Goal: Task Accomplishment & Management: Complete application form

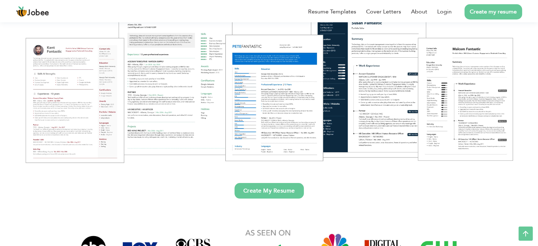
scroll to position [91, 0]
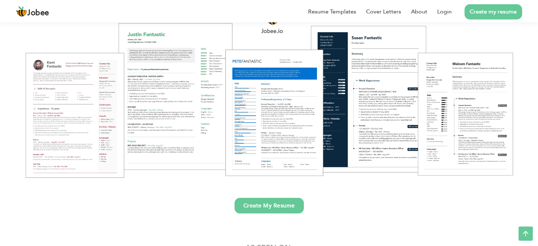
click at [252, 204] on link "Create My Resume" at bounding box center [269, 206] width 69 height 16
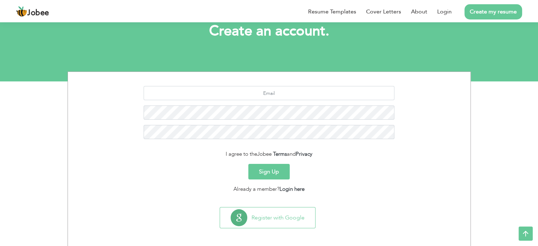
scroll to position [47, 0]
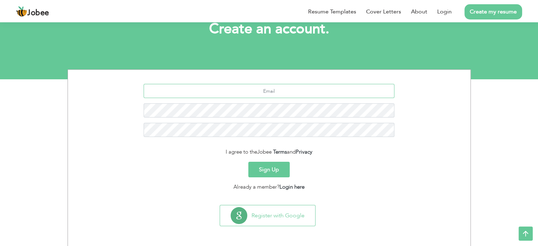
click at [314, 86] on input "text" at bounding box center [269, 91] width 251 height 14
type input "hassansyed076@gmail.com"
click at [248, 162] on button "Sign Up" at bounding box center [268, 170] width 41 height 16
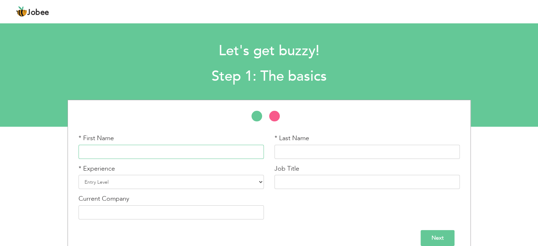
click at [203, 151] on input "text" at bounding box center [171, 152] width 185 height 14
type input "Syed"
click at [361, 153] on input "text" at bounding box center [367, 152] width 185 height 14
type input "M"
type input "Hassan"
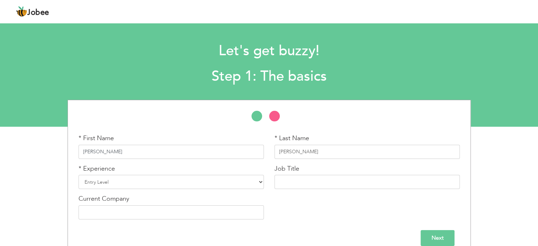
click at [123, 157] on input "Syed" at bounding box center [171, 152] width 185 height 14
type input "Syed Muhammad"
click at [115, 184] on select "Entry Level Less than 1 Year 1 Year 2 Years 3 Years 4 Years 5 Years 6 Years 7 Y…" at bounding box center [171, 182] width 185 height 14
click at [79, 175] on select "Entry Level Less than 1 Year 1 Year 2 Years 3 Years 4 Years 5 Years 6 Years 7 Y…" at bounding box center [171, 182] width 185 height 14
click at [317, 179] on input "text" at bounding box center [367, 182] width 185 height 14
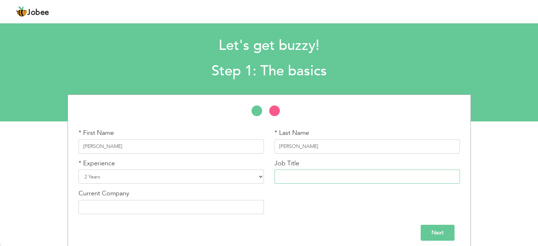
scroll to position [10, 0]
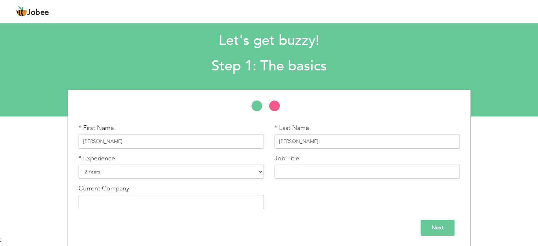
click at [126, 171] on select "Entry Level Less than 1 Year 1 Year 2 Years 3 Years 4 Years 5 Years 6 Years 7 Y…" at bounding box center [171, 172] width 185 height 14
select select "5"
click at [79, 165] on select "Entry Level Less than 1 Year 1 Year 2 Years 3 Years 4 Years 5 Years 6 Years 7 Y…" at bounding box center [171, 172] width 185 height 14
click at [316, 168] on input "text" at bounding box center [367, 172] width 185 height 14
type input "Dotnet Developer"
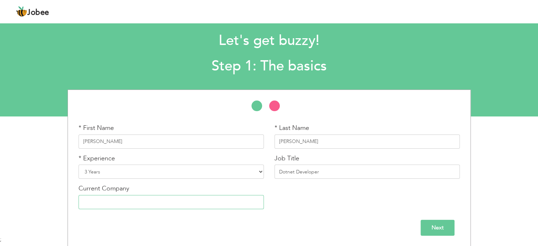
click at [201, 207] on input "text" at bounding box center [171, 202] width 185 height 14
type input "Atria Technologies"
click at [434, 224] on input "Next" at bounding box center [438, 228] width 34 height 16
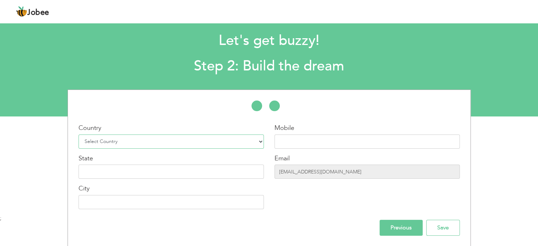
click at [189, 138] on select "Select Country Afghanistan Albania Algeria American Samoa Andorra Angola Anguil…" at bounding box center [171, 141] width 185 height 14
click at [79, 134] on select "Select Country Afghanistan Albania Algeria American Samoa Andorra Angola Anguil…" at bounding box center [171, 141] width 185 height 14
click at [192, 143] on select "Select Country Afghanistan Albania Algeria American Samoa Andorra Angola Anguil…" at bounding box center [171, 141] width 185 height 14
select select "166"
click at [79, 134] on select "Select Country Afghanistan Albania Algeria American Samoa Andorra Angola Anguil…" at bounding box center [171, 141] width 185 height 14
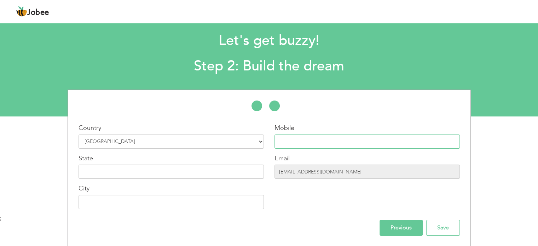
click at [284, 141] on input "text" at bounding box center [367, 141] width 185 height 14
type input "03032462599"
type input "1"
click at [224, 174] on input "text" at bounding box center [171, 172] width 185 height 14
type input "Sindh"
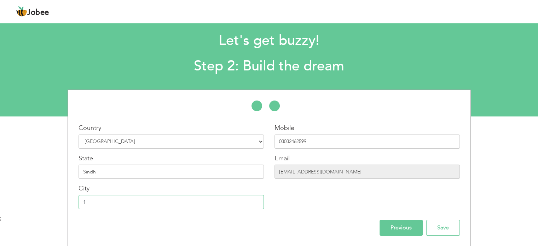
click at [155, 201] on input "1" at bounding box center [171, 202] width 185 height 14
type input "[GEOGRAPHIC_DATA]"
click at [435, 225] on input "Save" at bounding box center [443, 228] width 34 height 16
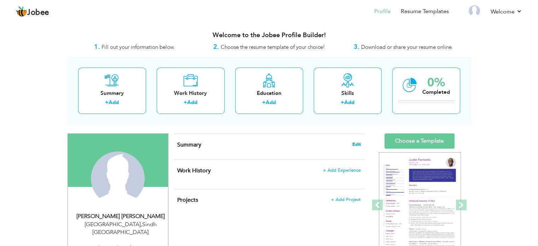
click at [358, 146] on span "Edit" at bounding box center [357, 144] width 8 height 5
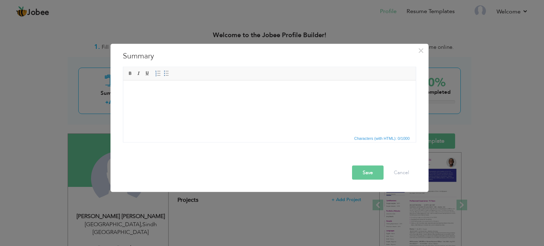
click at [325, 80] on html at bounding box center [269, 80] width 292 height 0
click at [321, 102] on html at bounding box center [269, 91] width 292 height 22
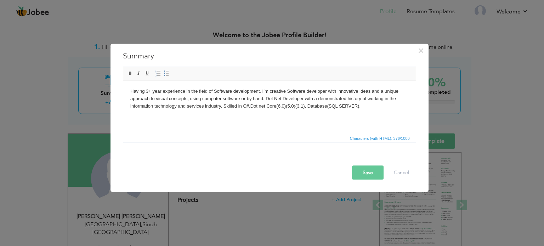
click at [150, 91] on body "Having 3+ year experience in the field of Software development. I’m creative So…" at bounding box center [269, 98] width 278 height 22
click at [306, 105] on body "Having 2.5 year experience in the field of Software development. I’m creative S…" at bounding box center [269, 98] width 278 height 22
click at [302, 106] on body "Having 2.5 year experience in the field of Software development. I’m creative S…" at bounding box center [269, 98] width 278 height 22
click at [366, 171] on button "Save" at bounding box center [368, 172] width 32 height 14
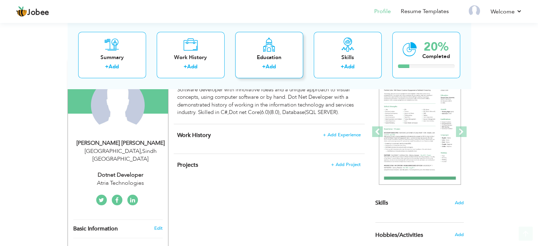
scroll to position [98, 0]
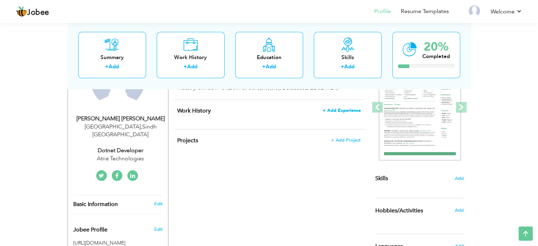
click at [330, 109] on span "+ Add Experience" at bounding box center [342, 110] width 38 height 5
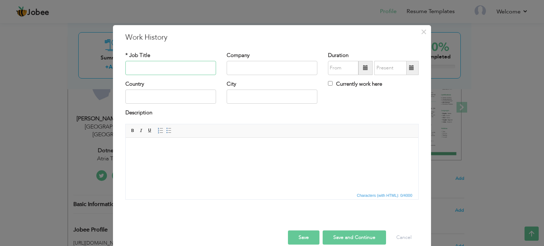
click at [178, 68] on input "text" at bounding box center [170, 68] width 91 height 14
click at [173, 66] on input "Bio Sante" at bounding box center [170, 68] width 91 height 14
paste input "e"
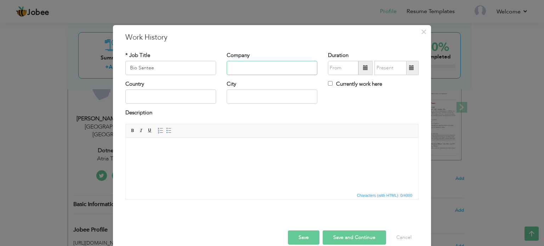
click at [243, 65] on input "text" at bounding box center [272, 68] width 91 height 14
click at [205, 67] on input "Bio Santee" at bounding box center [170, 68] width 91 height 14
type input "Dotnet Developer (Junior)"
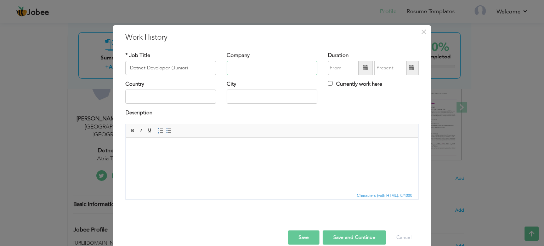
click at [229, 65] on input "text" at bounding box center [272, 68] width 91 height 14
paste input "Bio Santee"
type input "Bio Santee"
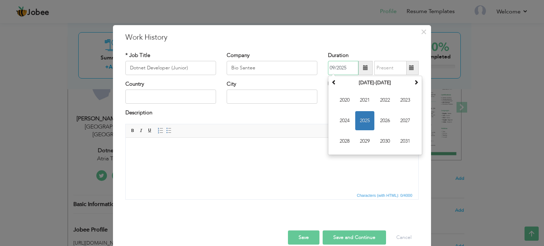
click at [330, 68] on input "09/2025" at bounding box center [343, 68] width 30 height 14
click at [379, 103] on span "2022" at bounding box center [384, 100] width 19 height 19
click at [348, 97] on span "Jan" at bounding box center [344, 100] width 19 height 19
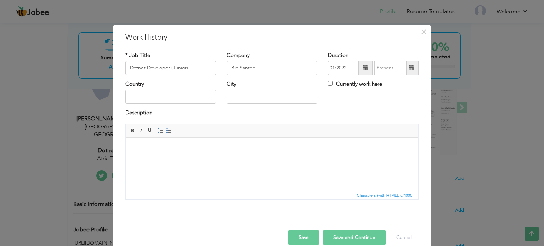
click at [362, 71] on span at bounding box center [365, 68] width 14 height 14
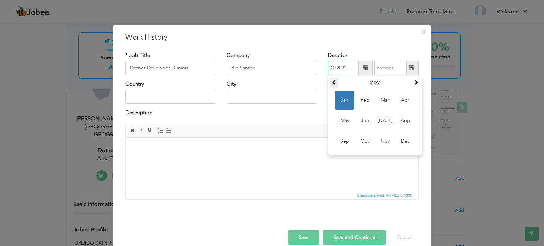
click at [335, 82] on th at bounding box center [334, 83] width 8 height 11
click at [398, 141] on span "Dec" at bounding box center [404, 141] width 19 height 19
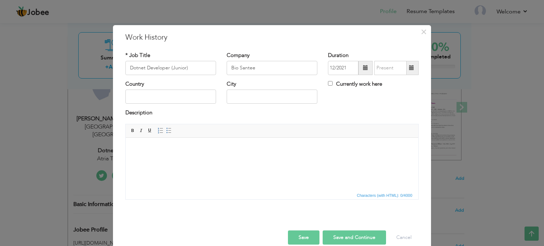
click at [362, 71] on span at bounding box center [365, 68] width 14 height 14
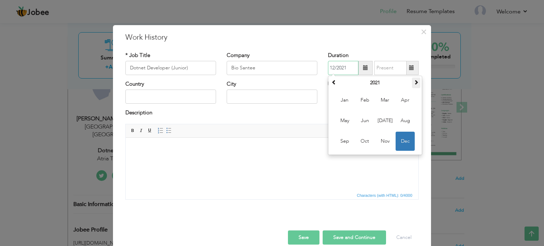
click at [412, 80] on th at bounding box center [416, 83] width 8 height 11
click at [366, 101] on span "Feb" at bounding box center [364, 100] width 19 height 19
type input "02/2022"
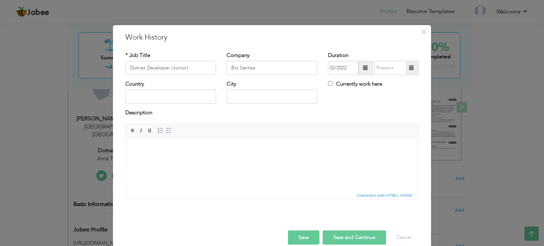
click at [411, 64] on span at bounding box center [412, 68] width 14 height 14
type input "09/2025"
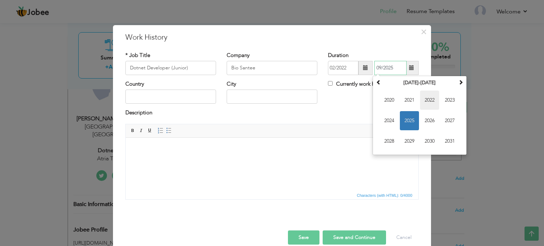
click at [426, 103] on span "2022" at bounding box center [429, 100] width 19 height 19
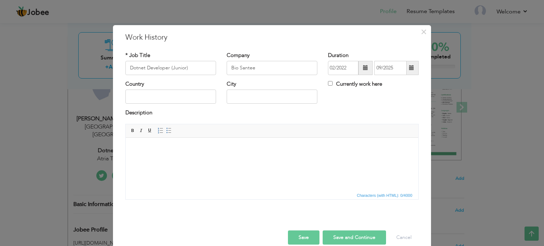
click at [359, 67] on span at bounding box center [365, 68] width 14 height 14
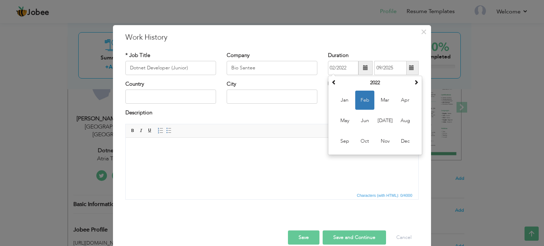
click at [359, 68] on span at bounding box center [365, 68] width 14 height 14
click at [331, 80] on span at bounding box center [333, 82] width 5 height 5
click at [355, 101] on span "Feb" at bounding box center [364, 100] width 19 height 19
type input "02/2021"
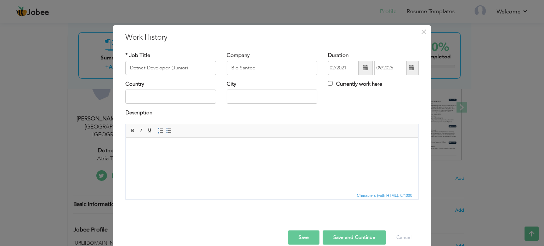
click at [409, 69] on span at bounding box center [411, 67] width 5 height 5
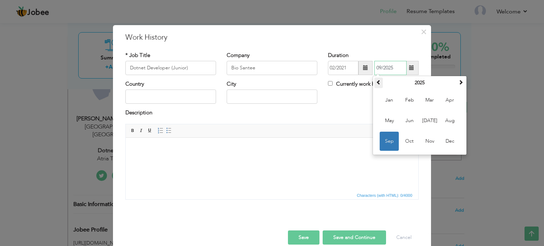
click at [378, 82] on th at bounding box center [378, 83] width 8 height 11
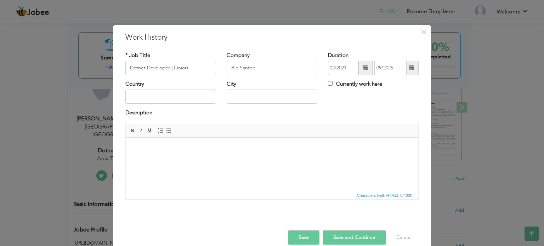
drag, startPoint x: 464, startPoint y: 84, endPoint x: 414, endPoint y: 72, distance: 51.3
click at [414, 72] on div "× Work History * Job Title Dotnet Developer (Junior) Company Bio Santee" at bounding box center [272, 123] width 544 height 246
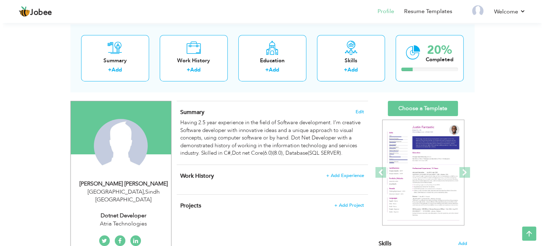
scroll to position [25, 0]
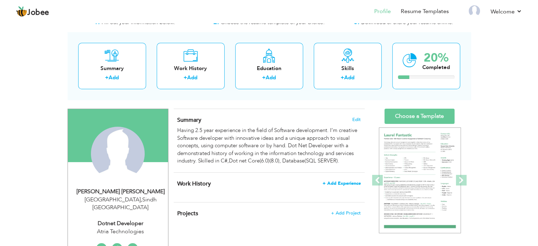
click at [335, 181] on span "+ Add Experience" at bounding box center [342, 183] width 38 height 5
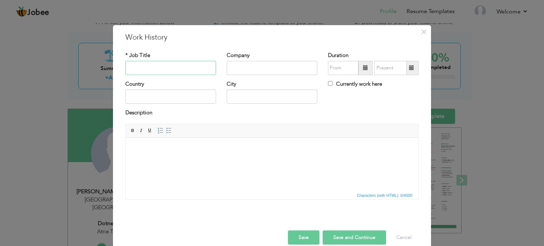
click at [181, 64] on input "text" at bounding box center [170, 68] width 91 height 14
type input "Dotnet Developer (Junior)"
click at [227, 70] on input "text" at bounding box center [272, 68] width 91 height 14
type input "Bio Santee"
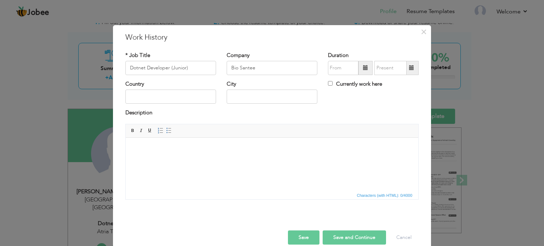
click at [358, 69] on span at bounding box center [365, 68] width 14 height 14
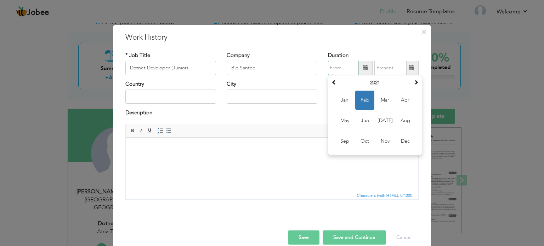
click at [360, 97] on span "Feb" at bounding box center [364, 100] width 19 height 19
type input "02/2021"
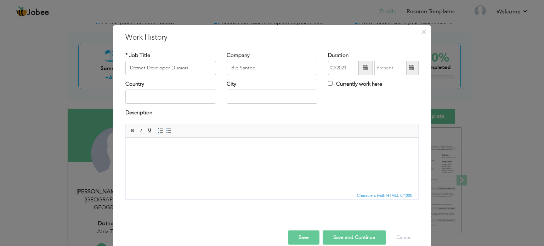
click at [409, 69] on span at bounding box center [411, 67] width 5 height 5
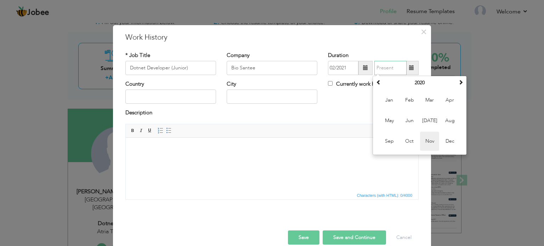
click at [420, 141] on span "Nov" at bounding box center [429, 141] width 19 height 19
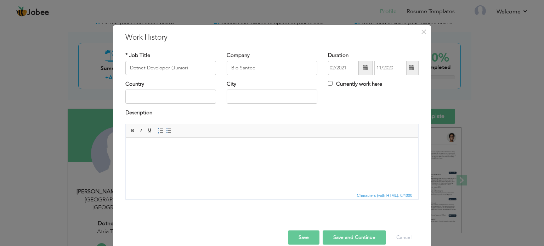
click at [406, 70] on span at bounding box center [412, 68] width 14 height 14
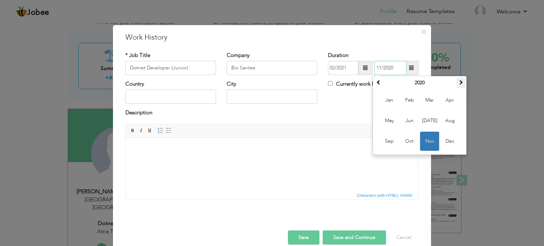
click at [458, 82] on span at bounding box center [460, 82] width 5 height 5
click at [423, 141] on span "Nov" at bounding box center [429, 141] width 19 height 19
type input "11/2021"
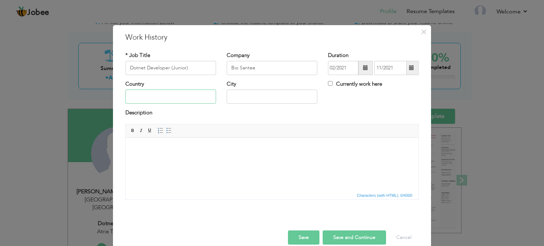
drag, startPoint x: 194, startPoint y: 96, endPoint x: 181, endPoint y: 110, distance: 18.5
click at [181, 110] on div "* Job Title Dotnet Developer (Junior) Company Bio Santee Duration 02/2021 11/20…" at bounding box center [272, 128] width 304 height 164
type input "[GEOGRAPHIC_DATA]"
click at [255, 97] on input "1" at bounding box center [272, 97] width 91 height 14
type input "[GEOGRAPHIC_DATA]"
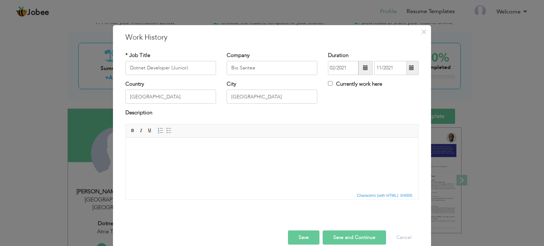
click at [269, 144] on html at bounding box center [272, 148] width 292 height 22
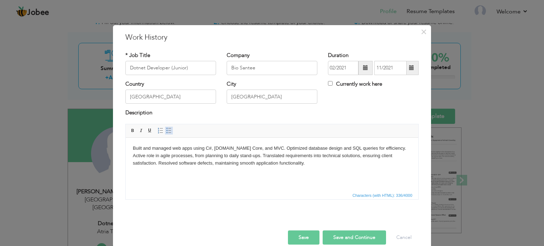
click at [166, 129] on span at bounding box center [169, 131] width 6 height 6
click at [282, 147] on li "Built and managed web apps using C#, ASP.NET Core, and MVC. Optimized database …" at bounding box center [272, 155] width 250 height 22
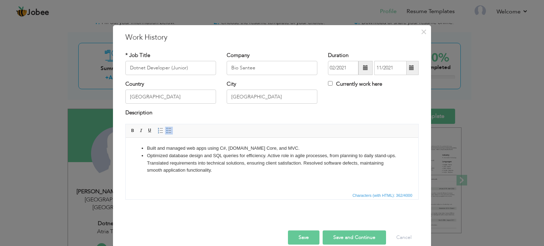
click at [268, 157] on li "Optimized database design and SQL queries for efficiency. Active role in agile …" at bounding box center [272, 163] width 250 height 22
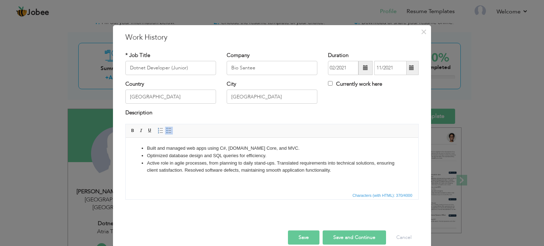
click at [274, 162] on li "Active role in agile processes, from planning to daily stand-ups. Translated re…" at bounding box center [272, 166] width 250 height 15
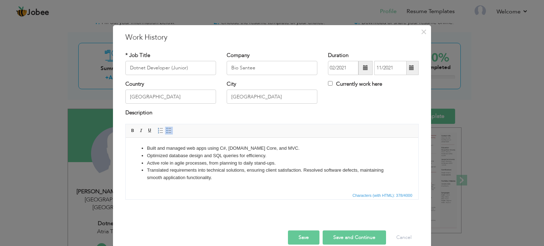
click at [302, 171] on li "Translated requirements into technical solutions, ensuring client satisfaction.…" at bounding box center [272, 173] width 250 height 15
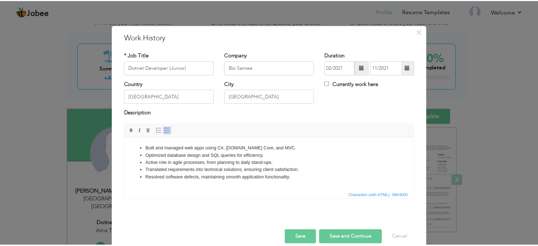
scroll to position [10, 0]
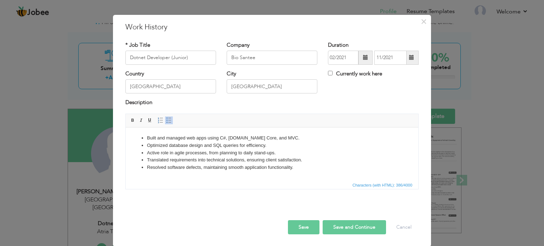
drag, startPoint x: 298, startPoint y: 168, endPoint x: 142, endPoint y: 133, distance: 160.2
click at [142, 133] on html "Built and managed web apps using C#, ASP.NET Core, and MVC. Optimized database …" at bounding box center [272, 152] width 292 height 51
paste body
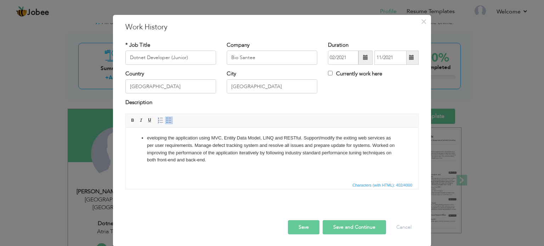
click at [147, 138] on li "eveloping the application using MVC, Entity Data Model, LINQ and RESTful. Suppo…" at bounding box center [272, 148] width 250 height 29
click at [305, 138] on li "Developing the application using MVC, Entity Data Model, LINQ and RESTful. Supp…" at bounding box center [272, 148] width 250 height 29
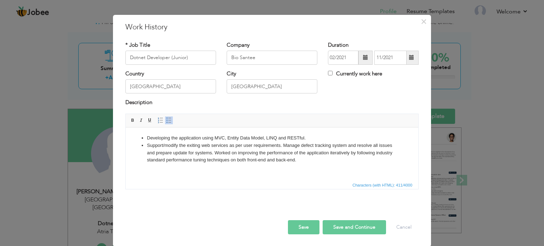
click at [282, 145] on li "Support/modify the exiting web services as per user requirements. Manage defect…" at bounding box center [272, 153] width 250 height 22
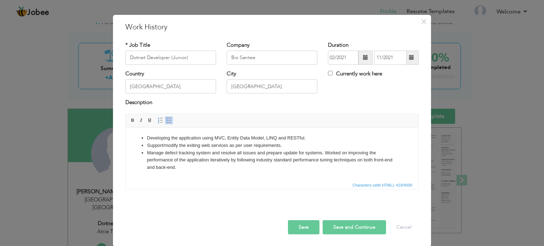
click at [322, 153] on li "Manage defect tracking system and resolve all issues and prepare update for sys…" at bounding box center [272, 160] width 250 height 22
click at [300, 223] on button "Save" at bounding box center [304, 227] width 32 height 14
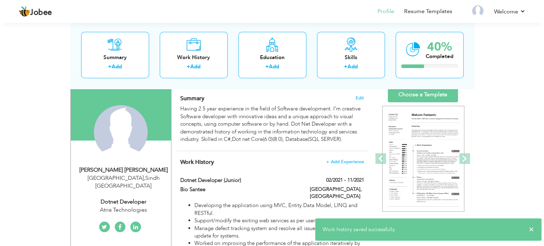
scroll to position [40, 0]
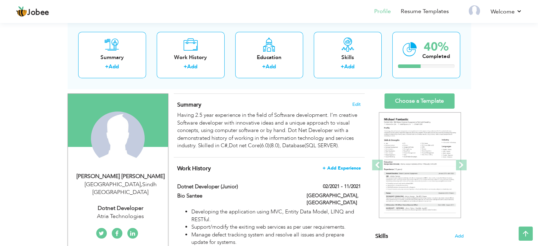
click at [330, 167] on span "+ Add Experience" at bounding box center [342, 168] width 38 height 5
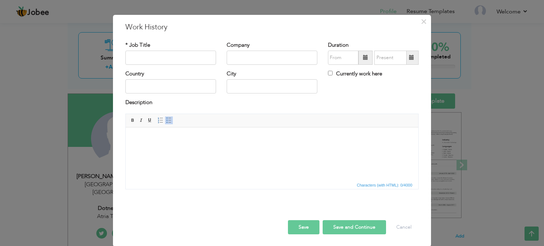
scroll to position [0, 0]
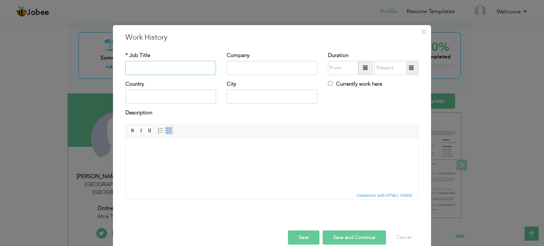
click at [206, 66] on input "text" at bounding box center [170, 68] width 91 height 14
click at [210, 69] on input "Atria Technologies" at bounding box center [170, 68] width 91 height 14
type input "Atria Technologies"
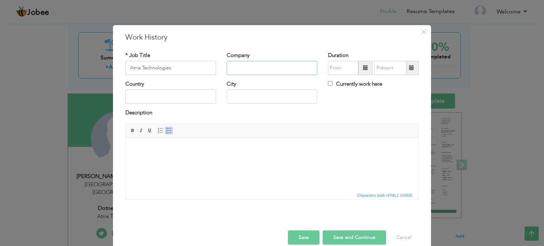
click at [228, 67] on input "text" at bounding box center [272, 68] width 91 height 14
paste input "Atria Technologies"
type input "Atria Technologies"
click at [183, 66] on input "Atria Technologies" at bounding box center [170, 68] width 91 height 14
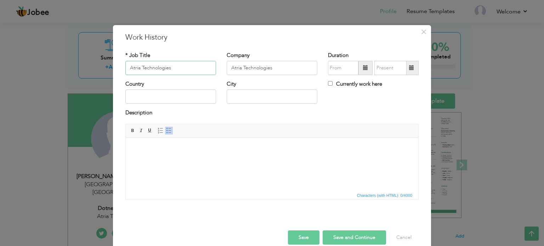
click at [183, 66] on input "Atria Technologies" at bounding box center [170, 68] width 91 height 14
type input "Dotnet Developer"
click at [190, 97] on input "text" at bounding box center [170, 97] width 91 height 14
type input "[GEOGRAPHIC_DATA]"
click at [232, 96] on input "1" at bounding box center [272, 97] width 91 height 14
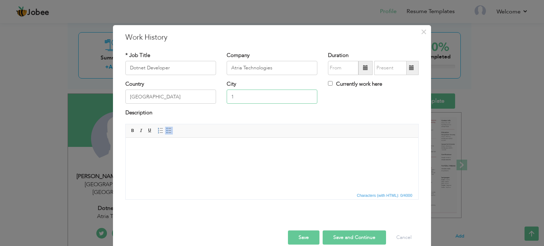
type input "[GEOGRAPHIC_DATA]"
click at [363, 69] on span at bounding box center [365, 67] width 5 height 5
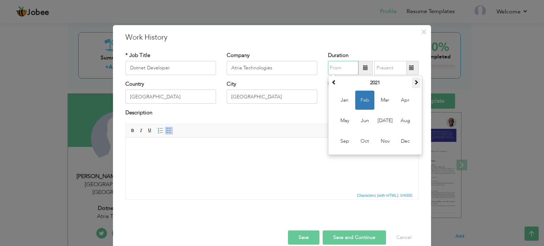
click at [413, 82] on span at bounding box center [415, 82] width 5 height 5
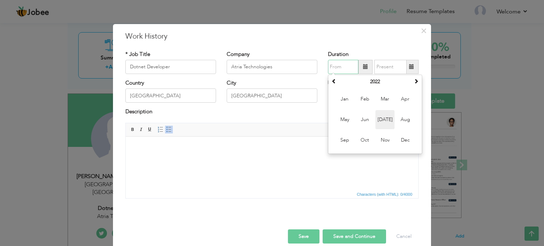
click at [376, 119] on span "Jul" at bounding box center [384, 119] width 19 height 19
type input "07/2022"
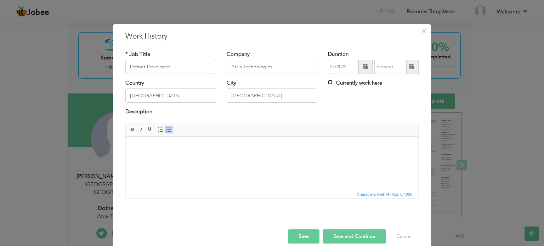
click at [328, 84] on input "Currently work here" at bounding box center [330, 82] width 5 height 5
checkbox input "true"
click at [363, 68] on span at bounding box center [365, 66] width 5 height 5
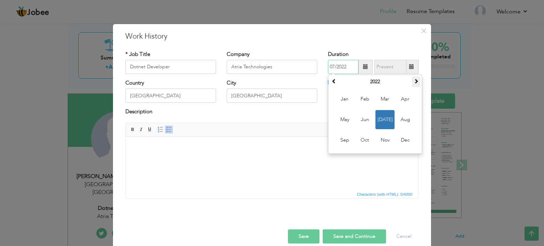
click at [413, 81] on span at bounding box center [415, 81] width 5 height 5
click at [388, 114] on span "Jul" at bounding box center [384, 119] width 19 height 19
type input "07/2023"
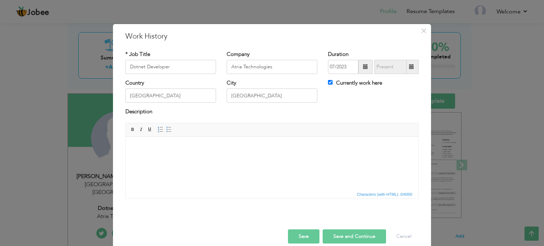
click at [292, 158] on html at bounding box center [272, 147] width 292 height 22
click at [282, 192] on span "Characters (with HTML): 0/4000" at bounding box center [272, 194] width 292 height 8
click at [269, 158] on html at bounding box center [272, 147] width 292 height 22
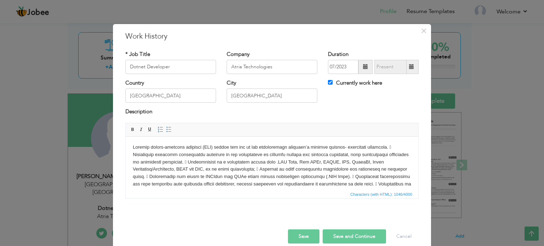
scroll to position [27, 0]
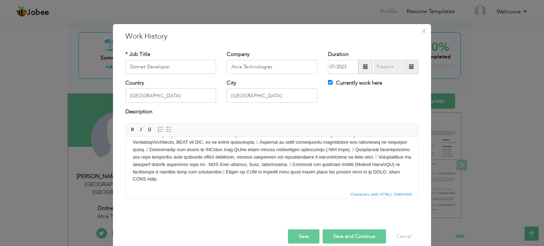
click at [276, 181] on body at bounding box center [272, 149] width 278 height 66
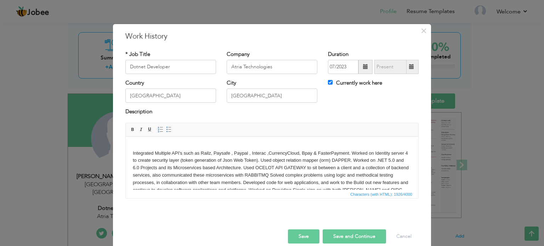
scroll to position [84, 0]
click at [258, 152] on body "​​​​​​​ Integrated Multiple API's such as Railz, Paysafe , Paypal , Interac ,Cu…" at bounding box center [272, 130] width 278 height 140
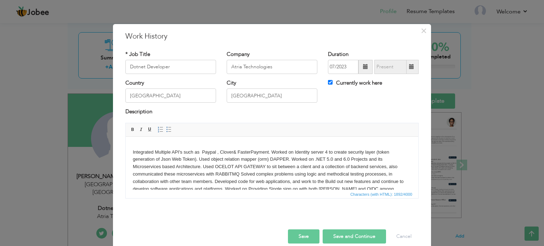
click at [270, 151] on body "Integrated Multiple API's such as Paypal , Clover& FasterPayment. Worked on Ide…" at bounding box center [272, 130] width 278 height 140
click at [169, 128] on span "Insert/Remove Numbered List Insert/Remove Bulleted List" at bounding box center [164, 129] width 17 height 8
click at [168, 128] on link "Insert/Remove Bulleted List" at bounding box center [169, 130] width 8 height 8
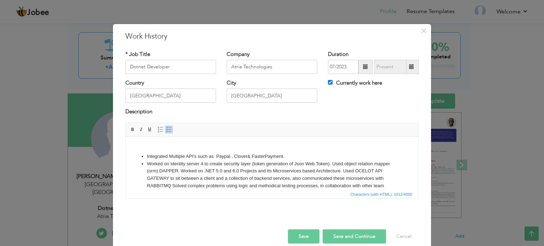
click at [331, 161] on li "Worked on Identity server 4 to create security layer (token generation of Json …" at bounding box center [272, 186] width 250 height 52
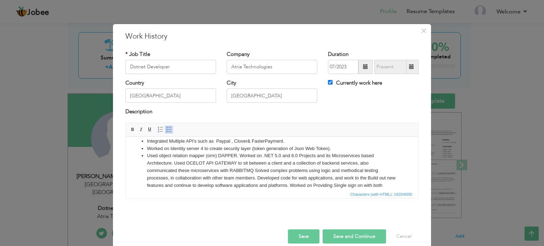
scroll to position [92, 0]
click at [176, 162] on li "Used object relation mapper (orm) DAPPER. Worked on .NET 5.0 and 6.0 Projects a…" at bounding box center [272, 177] width 250 height 52
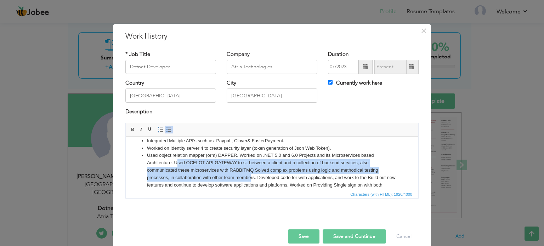
drag, startPoint x: 176, startPoint y: 162, endPoint x: 251, endPoint y: 174, distance: 76.1
click at [251, 174] on li "Used object relation mapper (orm) DAPPER. Worked on .NET 5.0 and 6.0 Projects a…" at bounding box center [272, 177] width 250 height 52
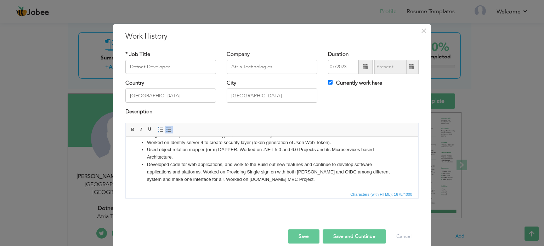
scroll to position [98, 0]
click at [203, 172] on li "Developed code for web applications, and work to the Build out new features and…" at bounding box center [272, 172] width 250 height 22
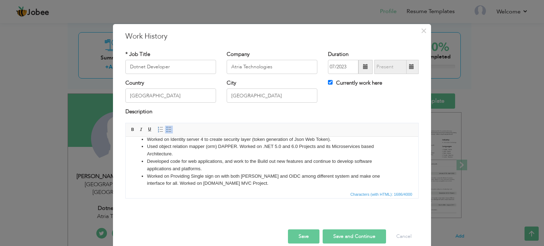
scroll to position [105, 0]
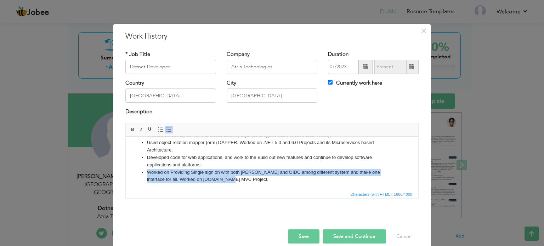
drag, startPoint x: 220, startPoint y: 179, endPoint x: 147, endPoint y: 171, distance: 73.7
click at [147, 171] on li "Worked on Providing Single sign on with both SAML and OIDC among different syst…" at bounding box center [272, 175] width 250 height 15
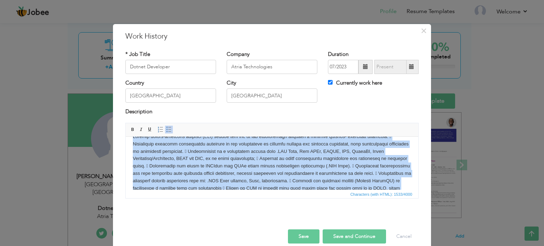
scroll to position [0, 0]
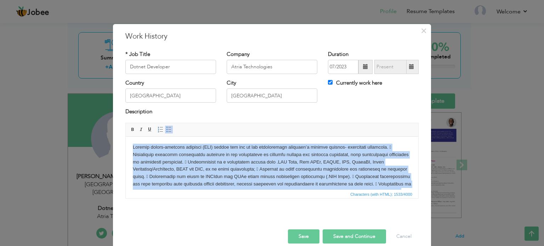
drag, startPoint x: 189, startPoint y: 181, endPoint x: 233, endPoint y: 272, distance: 101.3
click at [126, 136] on html "Integrated Multiple API's such as Paypal , Clover& FasterPayment. Worked on Ide…" at bounding box center [272, 208] width 292 height 144
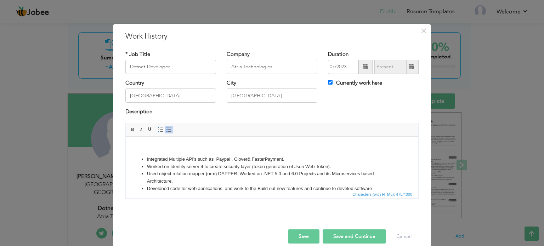
scroll to position [17, 0]
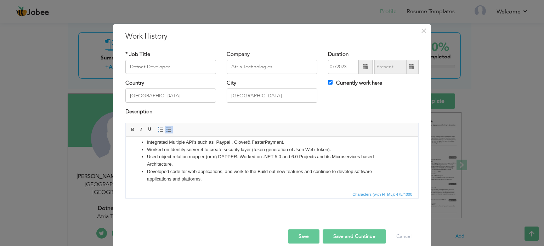
click at [210, 176] on li "Developed code for web applications, and work to the Build out new features and…" at bounding box center [272, 175] width 250 height 15
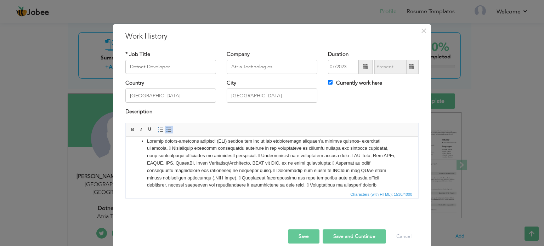
scroll to position [58, 0]
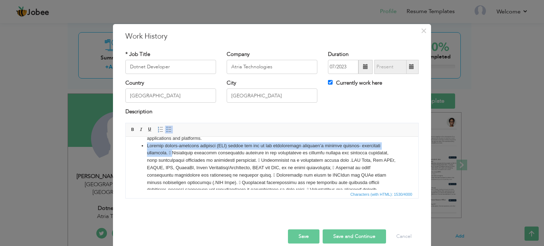
drag, startPoint x: 147, startPoint y: 140, endPoint x: 173, endPoint y: 151, distance: 28.6
click at [173, 151] on li at bounding box center [272, 179] width 250 height 74
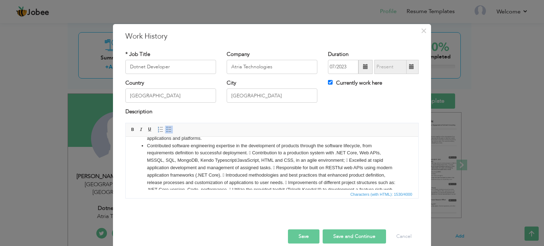
click at [206, 161] on li "Contributed software engineering expertise in the development of products throu…" at bounding box center [272, 171] width 250 height 59
click at [252, 152] on li "Contributed software engineering expertise in the development of products throu…" at bounding box center [272, 171] width 250 height 59
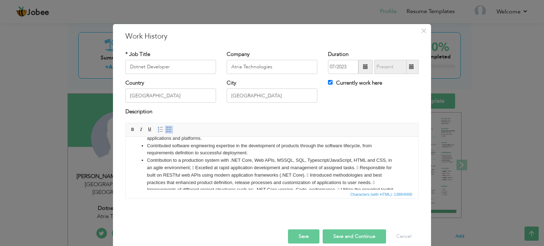
click at [195, 167] on li "Contribution to a production system with .NET Core, Web APIs, MSSQL, SQL, Types…" at bounding box center [272, 182] width 250 height 52
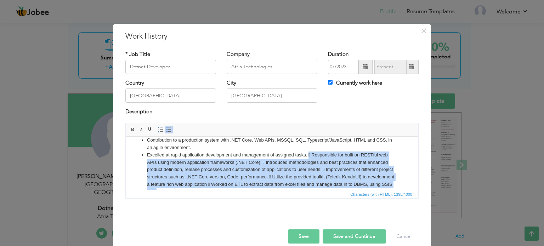
scroll to position [91, 0]
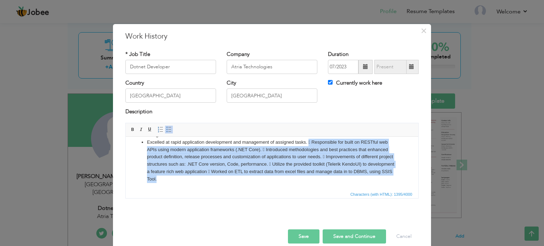
drag, startPoint x: 308, startPoint y: 156, endPoint x: 474, endPoint y: 336, distance: 244.0
click at [351, 190] on html "Integrated Multiple API's such as Paypal , Clover& FasterPayment. Worked on Ide…" at bounding box center [272, 118] width 292 height 144
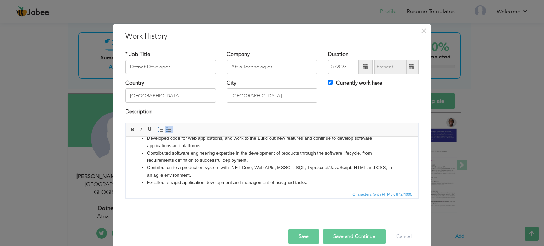
scroll to position [54, 0]
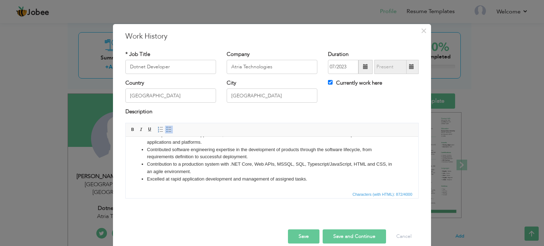
click at [334, 236] on button "Save and Continue" at bounding box center [353, 236] width 63 height 14
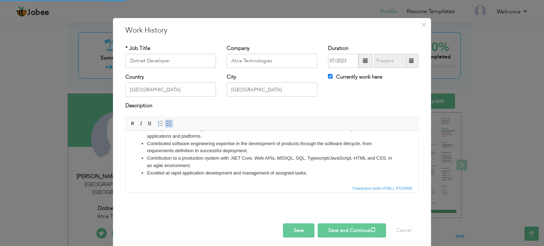
checkbox input "false"
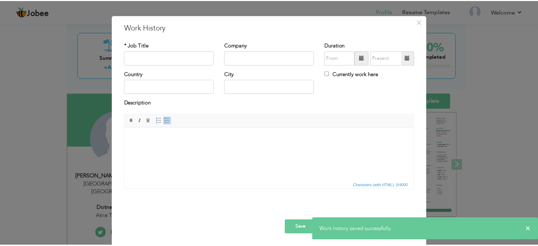
scroll to position [10, 0]
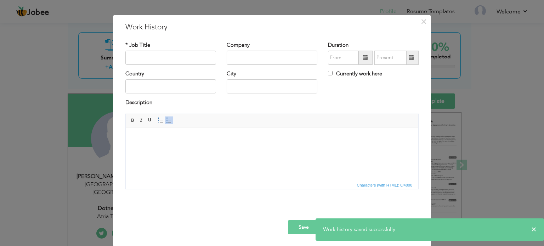
click at [482, 173] on div "× Work History * Job Title Company Duration Currently work here Country" at bounding box center [272, 123] width 544 height 246
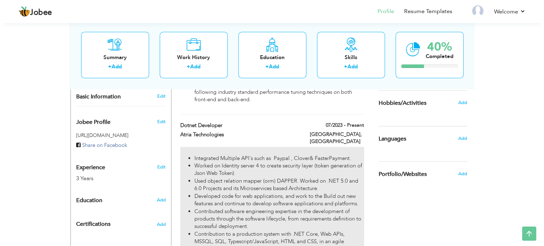
scroll to position [205, 0]
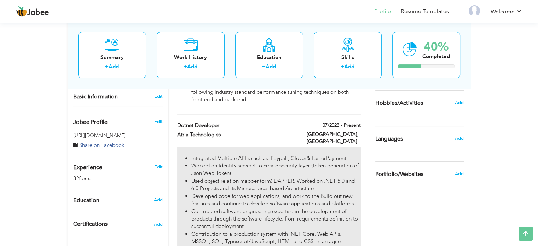
click at [351, 193] on li "Developed code for web applications, and work to the Build out new features and…" at bounding box center [275, 200] width 169 height 15
type input "Dotnet Developer"
type input "Atria Technologies"
type input "07/2023"
type input "[GEOGRAPHIC_DATA]"
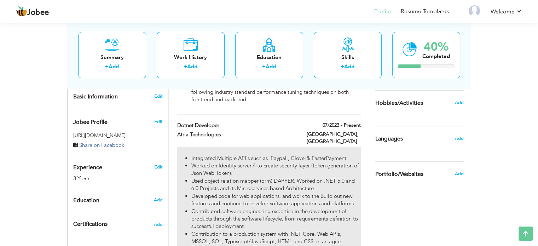
type input "[GEOGRAPHIC_DATA]"
checkbox input "true"
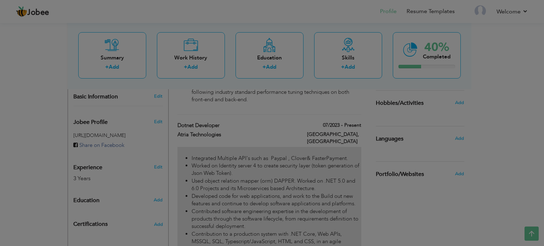
scroll to position [0, 0]
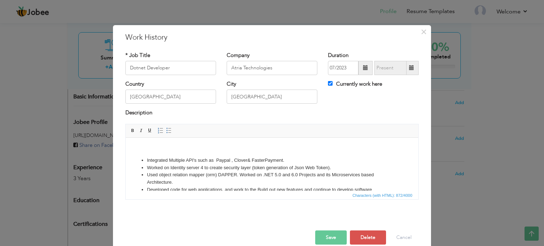
click at [276, 174] on li "Used object relation mapper (orm) DAPPER. Worked on .NET 5.0 and 6.0 Projects a…" at bounding box center [272, 178] width 250 height 15
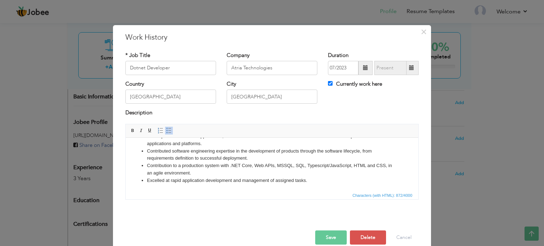
scroll to position [54, 0]
click at [331, 236] on button "Save" at bounding box center [331, 237] width 32 height 14
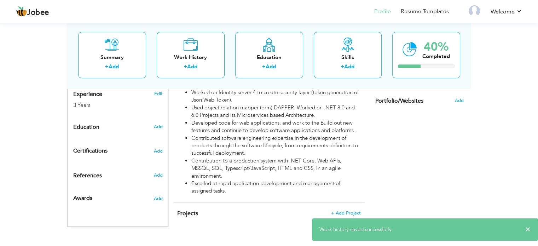
scroll to position [270, 0]
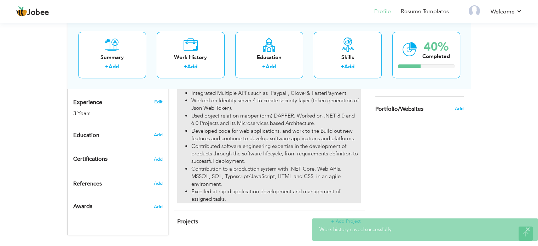
click at [323, 149] on li "Contributed software engineering expertise in the development of products throu…" at bounding box center [275, 154] width 169 height 23
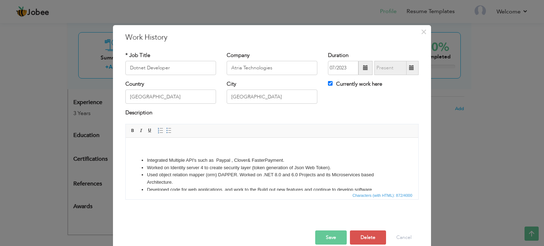
click at [228, 173] on li "Used object relation mapper (orm) DAPPER. Worked on .NET 8.0 and 6.0 Projects a…" at bounding box center [272, 178] width 250 height 15
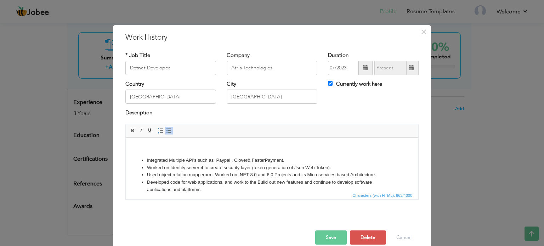
click at [325, 235] on button "Save" at bounding box center [331, 237] width 32 height 14
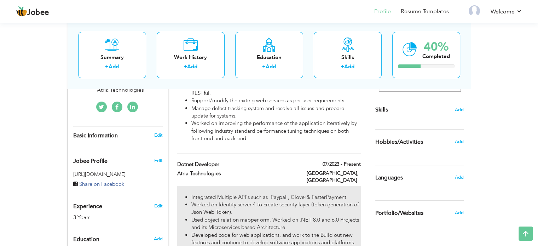
scroll to position [159, 0]
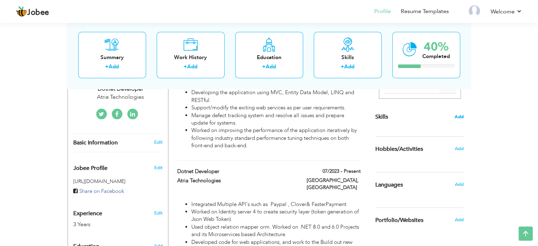
click at [460, 118] on span "Add" at bounding box center [459, 117] width 9 height 7
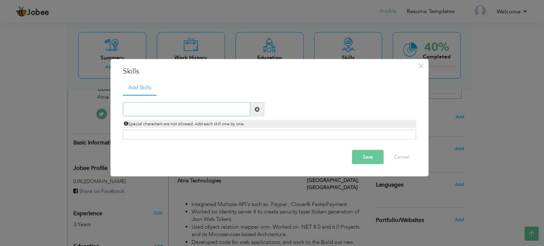
click at [196, 111] on input "text" at bounding box center [186, 109] width 127 height 14
paste input "Entity Framework (EF) Core · REST APIs · Microsoft"
type input "Entity Framework (EF) Core"
click at [373, 159] on button "Save" at bounding box center [368, 157] width 32 height 14
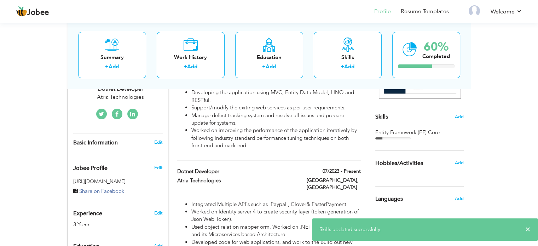
drag, startPoint x: 429, startPoint y: 127, endPoint x: 424, endPoint y: 131, distance: 5.8
click at [424, 131] on div "Skills Add Entity Framework (EF) Core" at bounding box center [420, 56] width 88 height 165
click at [424, 131] on div "Entity Framework (EF) Core" at bounding box center [420, 132] width 88 height 7
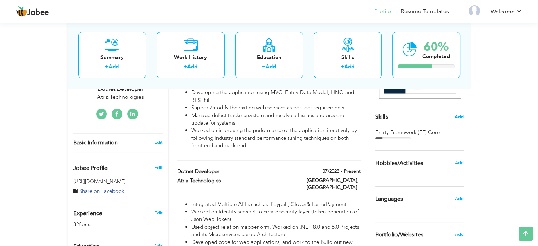
click at [457, 116] on span "Add" at bounding box center [459, 117] width 9 height 7
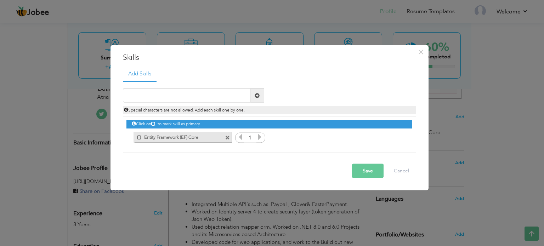
click at [259, 135] on icon at bounding box center [259, 137] width 6 height 6
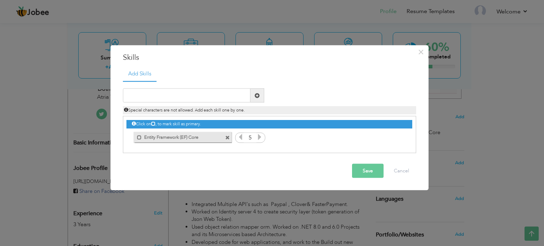
click at [259, 135] on icon at bounding box center [259, 137] width 6 height 6
click at [357, 170] on button "Save" at bounding box center [368, 171] width 32 height 14
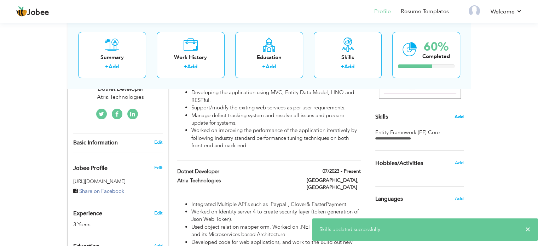
click at [460, 115] on span "Add" at bounding box center [459, 117] width 9 height 7
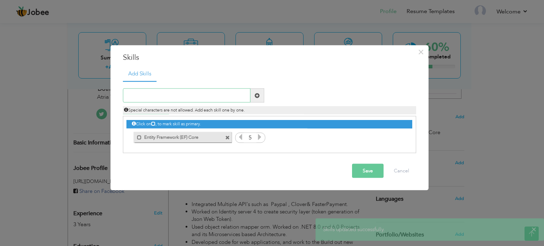
click at [235, 96] on input "text" at bounding box center [186, 95] width 127 height 14
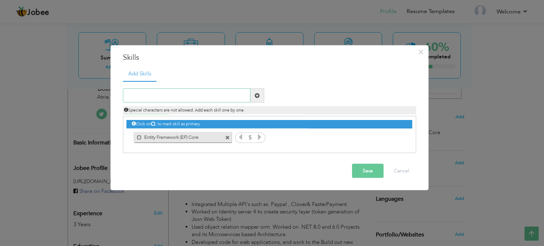
paste input "Entity Framework (EF) Core · REST APIs · Microsoft"
type input "REST APIs"
click at [357, 169] on button "Save" at bounding box center [368, 171] width 32 height 14
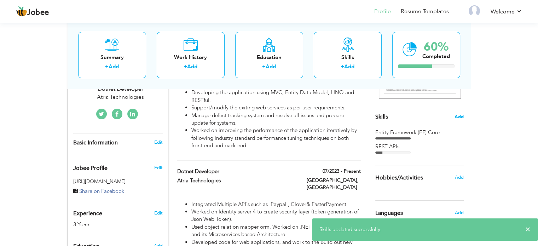
click at [462, 119] on span "Add" at bounding box center [459, 117] width 9 height 7
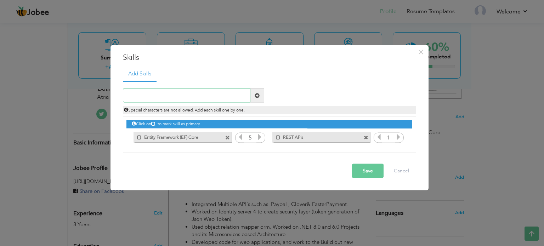
paste input "Microsoft SQL Server"
type input "Microsoft SQL Server"
click at [364, 171] on button "Save" at bounding box center [368, 171] width 32 height 14
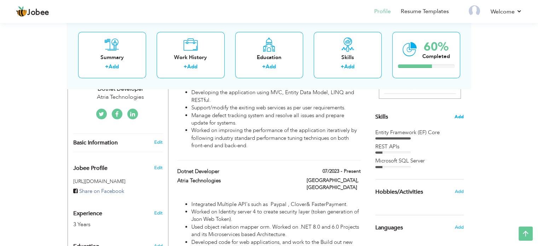
click at [457, 115] on span "Add" at bounding box center [459, 117] width 9 height 7
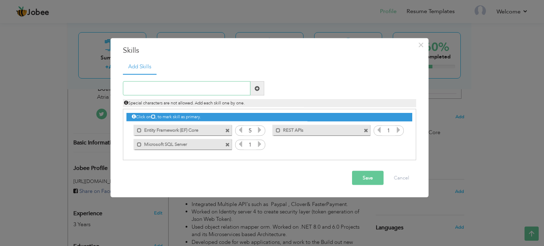
paste input "Crystal Reports"
type input "Crystal Reports"
click at [360, 179] on button "Save" at bounding box center [368, 178] width 32 height 14
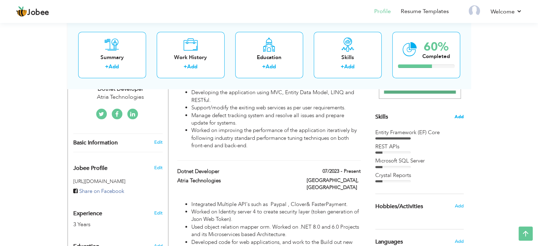
click at [458, 116] on span "Add" at bounding box center [459, 117] width 9 height 7
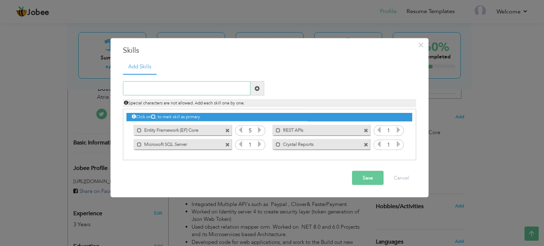
paste input ".NET Core"
type input ".NET Core"
click at [374, 174] on button "Save" at bounding box center [368, 178] width 32 height 14
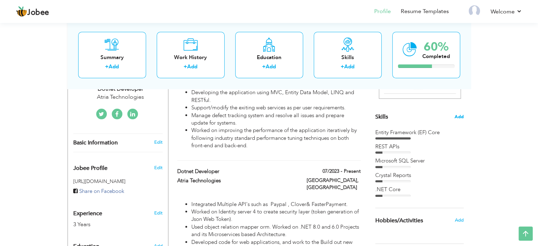
click at [456, 115] on span "Add" at bounding box center [459, 117] width 9 height 7
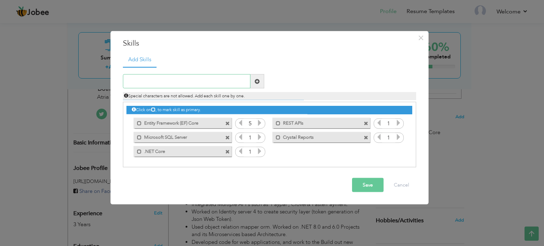
click at [234, 80] on input "text" at bounding box center [186, 81] width 127 height 14
paste input "JIRA"
type input "JIRA"
click at [370, 189] on button "Save" at bounding box center [368, 185] width 32 height 14
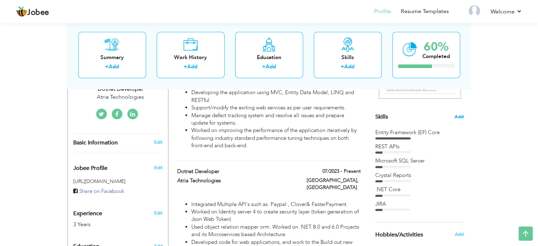
click at [462, 115] on span "Add" at bounding box center [459, 117] width 9 height 7
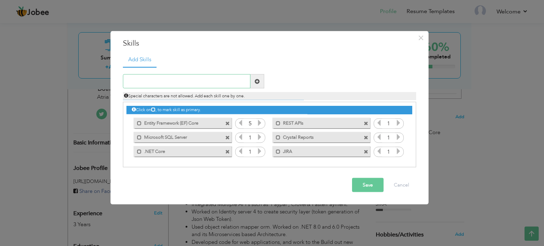
paste input "Git"
type input "Git"
click at [362, 184] on button "Save" at bounding box center [368, 185] width 32 height 14
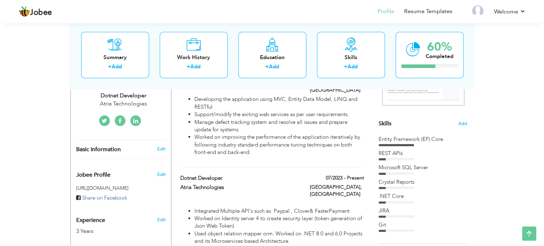
scroll to position [152, 0]
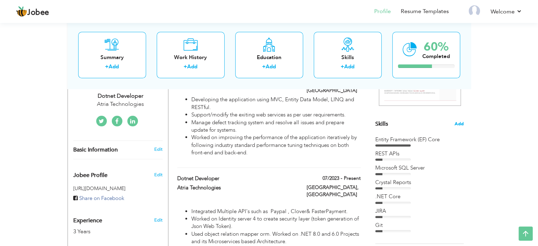
click at [459, 121] on span "Add" at bounding box center [459, 124] width 9 height 7
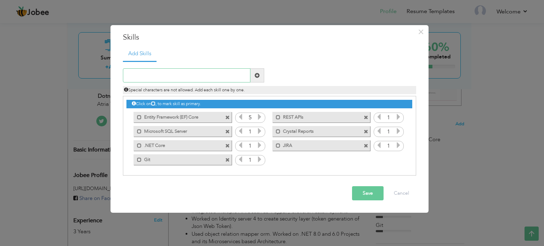
paste input "LINQ"
type input "LINQ"
click at [360, 197] on button "Save" at bounding box center [368, 193] width 32 height 14
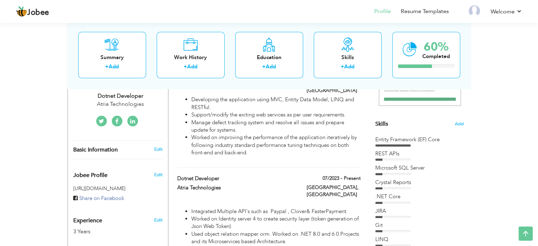
click at [464, 124] on div "Choose a Template ‹" at bounding box center [420, 172] width 101 height 383
click at [459, 125] on span "Add" at bounding box center [459, 124] width 9 height 7
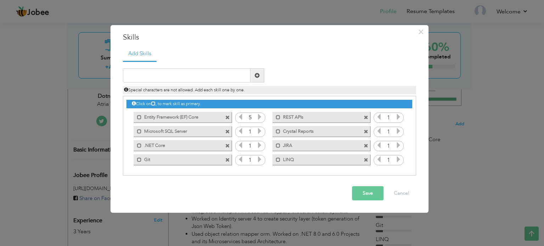
click at [281, 26] on div "× Skills Add Skills" at bounding box center [269, 119] width 318 height 188
click at [198, 75] on input "text" at bounding box center [186, 75] width 127 height 14
paste input "RestAPI"
type input "RestAPI"
click at [360, 188] on button "Save" at bounding box center [368, 193] width 32 height 14
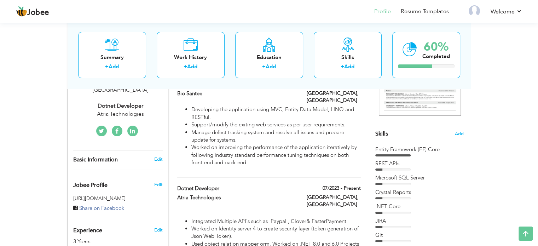
scroll to position [137, 0]
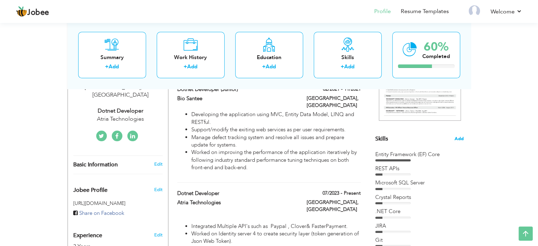
click at [459, 136] on span "Add" at bounding box center [459, 139] width 9 height 7
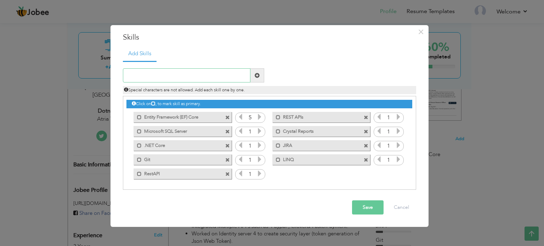
paste input "Authentication"
type input "Authentication"
click at [260, 127] on span at bounding box center [259, 131] width 6 height 9
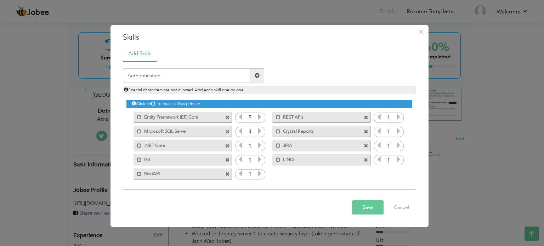
click at [260, 127] on span at bounding box center [259, 131] width 6 height 9
click at [259, 145] on icon at bounding box center [259, 145] width 6 height 6
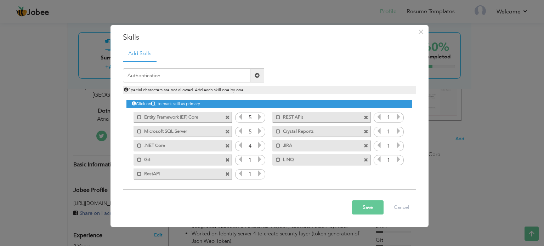
click at [259, 145] on icon at bounding box center [259, 145] width 6 height 6
click at [258, 158] on icon at bounding box center [259, 159] width 6 height 6
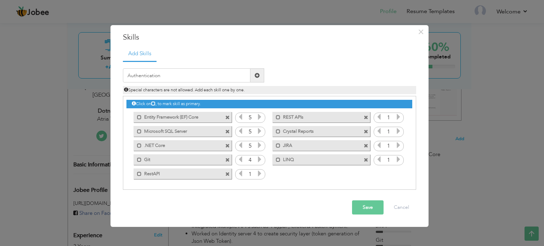
click at [258, 158] on icon at bounding box center [259, 159] width 6 height 6
click at [260, 172] on icon at bounding box center [259, 173] width 6 height 6
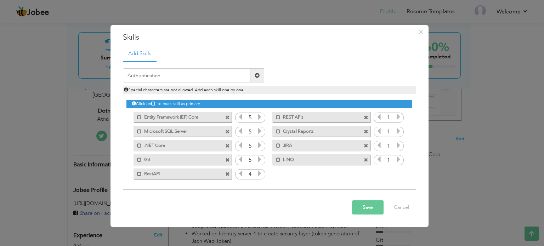
click at [260, 172] on icon at bounding box center [259, 173] width 6 height 6
click at [398, 161] on icon at bounding box center [398, 159] width 6 height 6
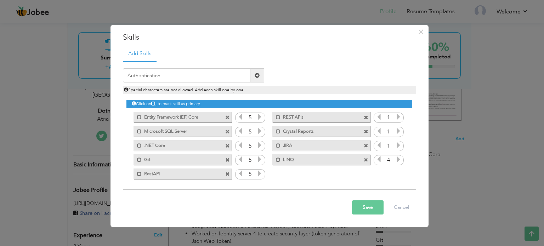
click at [398, 161] on icon at bounding box center [398, 159] width 6 height 6
click at [399, 143] on icon at bounding box center [398, 145] width 6 height 6
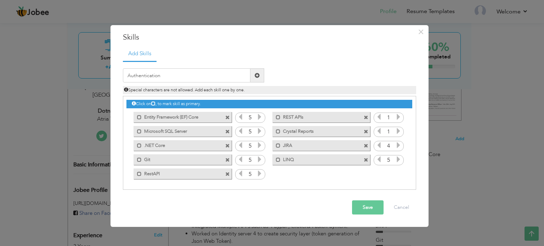
click at [399, 143] on icon at bounding box center [398, 145] width 6 height 6
click at [398, 130] on icon at bounding box center [398, 131] width 6 height 6
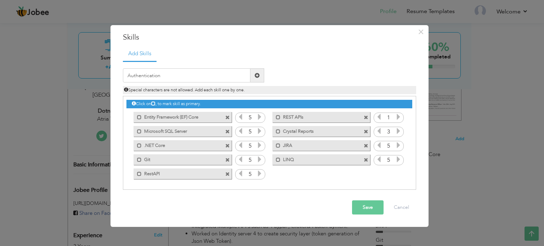
click at [398, 130] on icon at bounding box center [398, 131] width 6 height 6
click at [398, 116] on icon at bounding box center [398, 117] width 6 height 6
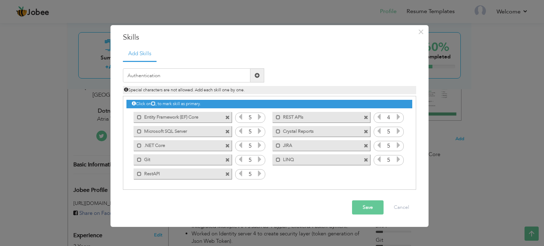
click at [398, 116] on icon at bounding box center [398, 117] width 6 height 6
click at [362, 208] on button "Save" at bounding box center [368, 207] width 32 height 14
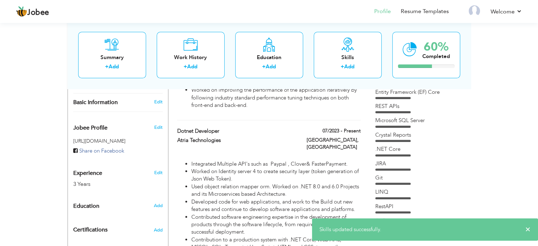
scroll to position [183, 0]
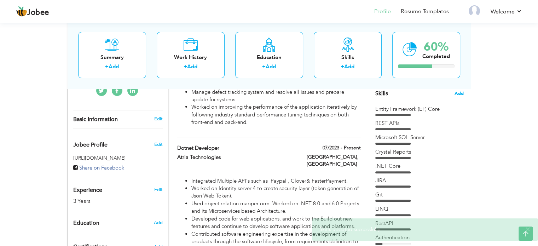
click at [462, 95] on span "Add" at bounding box center [459, 93] width 9 height 7
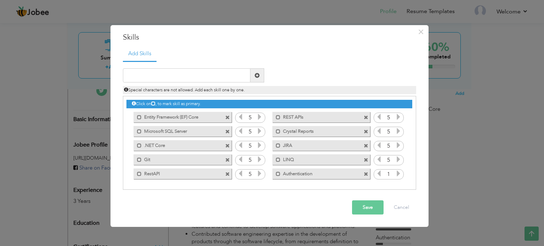
click at [396, 173] on icon at bounding box center [398, 173] width 6 height 6
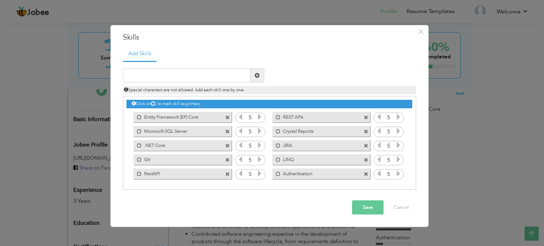
click at [396, 173] on icon at bounding box center [398, 173] width 6 height 6
click at [364, 208] on button "Save" at bounding box center [368, 207] width 32 height 14
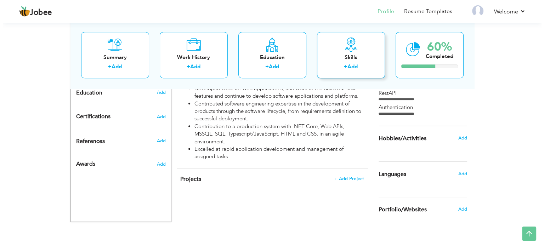
scroll to position [319, 0]
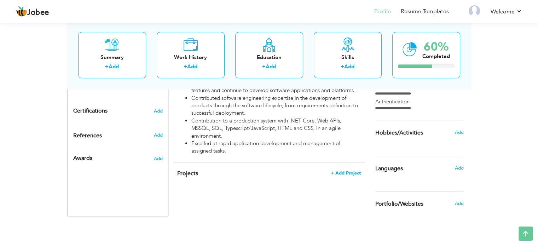
click at [342, 171] on span "+ Add Project" at bounding box center [346, 173] width 30 height 5
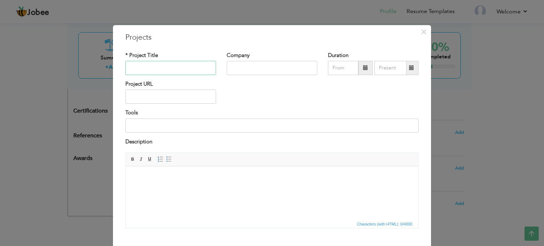
paste input "Smart Tutor Online"
type input "Smart Tutor Online"
click at [209, 180] on body at bounding box center [272, 176] width 278 height 7
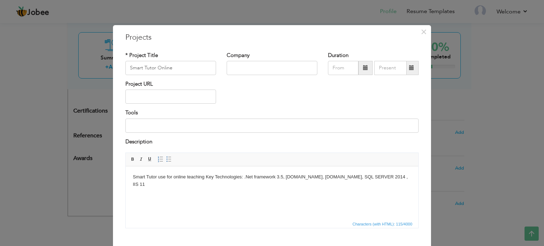
click at [244, 176] on body "Smart Tutor use for online teaching Key Technologies: .Net framework 3.5, vb.ne…" at bounding box center [272, 180] width 278 height 15
copy body ".Net framework 3.5, vb.net, Asp.net, SQL SERVER 2014 , IIS 11"
click at [222, 126] on input at bounding box center [271, 126] width 293 height 14
paste input ".Net framework 3.5, vb.net, Asp.net, SQL SERVER 2014 , IIS 11"
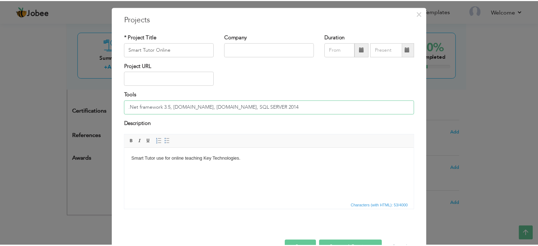
scroll to position [39, 0]
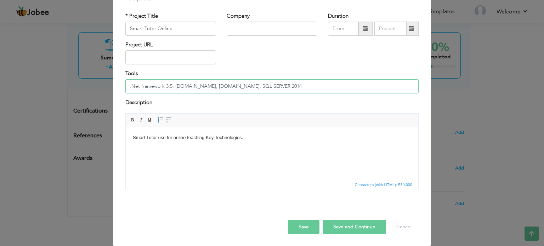
type input ".Net framework 3.5, [DOMAIN_NAME], [DOMAIN_NAME], SQL SERVER 2014"
click at [330, 231] on button "Save and Continue" at bounding box center [353, 227] width 63 height 14
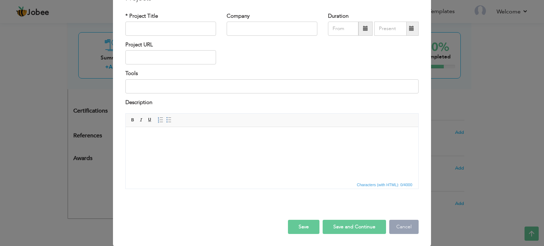
click at [407, 223] on button "Cancel" at bounding box center [403, 227] width 29 height 14
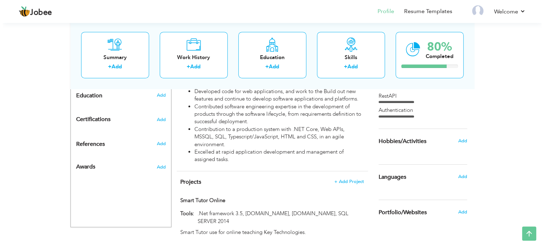
scroll to position [319, 0]
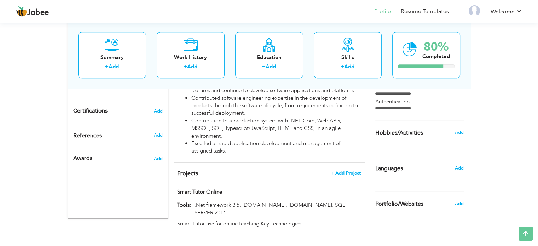
click at [342, 171] on span "+ Add Project" at bounding box center [346, 173] width 30 height 5
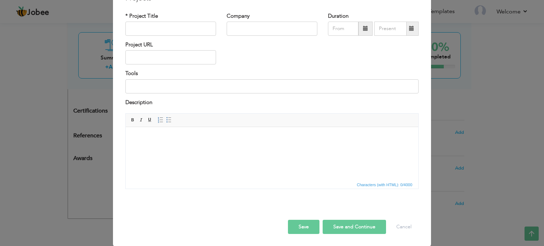
scroll to position [0, 0]
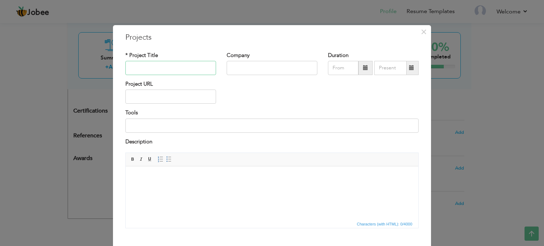
paste input "Meeting Summarizer in [GEOGRAPHIC_DATA] Urdu"
type input "Meeting Summarizer in [GEOGRAPHIC_DATA] Urdu"
click at [174, 188] on html at bounding box center [272, 177] width 292 height 22
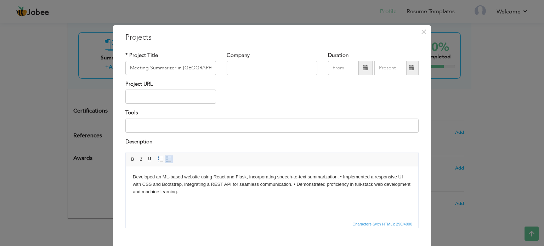
click at [168, 161] on span at bounding box center [169, 159] width 6 height 6
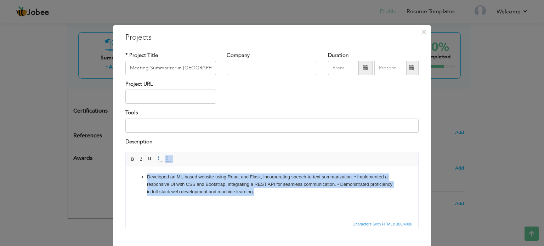
drag, startPoint x: 253, startPoint y: 188, endPoint x: 143, endPoint y: 177, distance: 111.0
click at [147, 177] on li "Developed an ML-based website using React and Flask, incorporating speech-to-te…" at bounding box center [272, 184] width 250 height 22
click at [166, 161] on span at bounding box center [169, 159] width 6 height 6
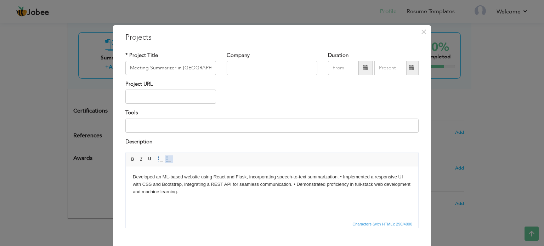
click at [166, 161] on span at bounding box center [169, 159] width 6 height 6
click at [245, 198] on html "Developed an ML-based website using React and Flask, incorporating speech-to-te…" at bounding box center [272, 184] width 292 height 36
click at [355, 178] on li "Developed an ML-based website using React and Flask, incorporating speech-to-te…" at bounding box center [272, 184] width 250 height 22
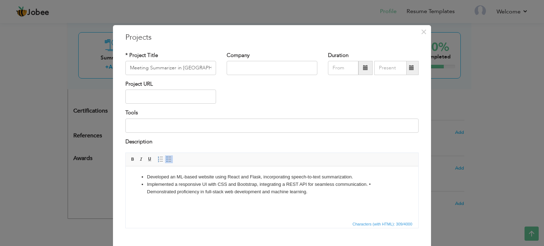
click at [355, 178] on li "Developed an ML-based website using React and Flask, incorporating speech-to-te…" at bounding box center [272, 176] width 250 height 7
click at [370, 185] on li "Implemented a responsive UI with CSS and Bootstrap, integrating a REST API for …" at bounding box center [272, 188] width 250 height 15
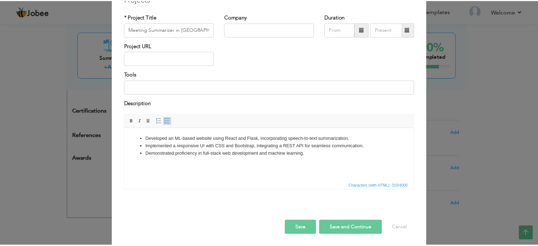
scroll to position [39, 0]
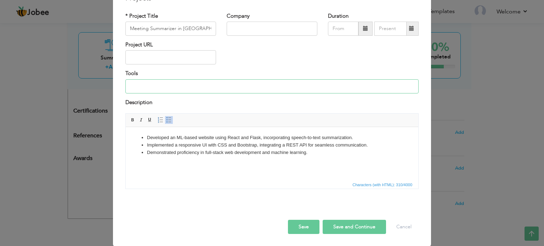
click at [200, 84] on input at bounding box center [271, 86] width 293 height 14
type input "UI with CSS and Bootstrap, integrating a REST API"
click at [222, 145] on li "Implemented a responsive UI with CSS and Bootstrap, integrating a REST API for …" at bounding box center [272, 145] width 250 height 7
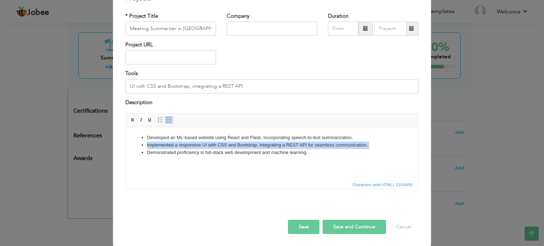
click at [222, 145] on li "Implemented a responsive UI with CSS and Bootstrap, integrating a REST API for …" at bounding box center [272, 145] width 250 height 7
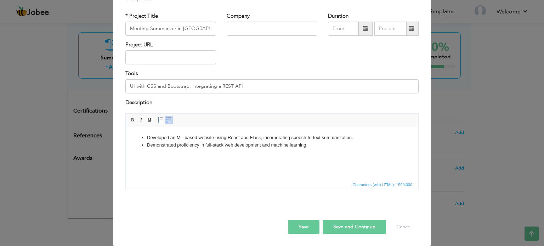
click at [330, 224] on button "Save and Continue" at bounding box center [353, 227] width 63 height 14
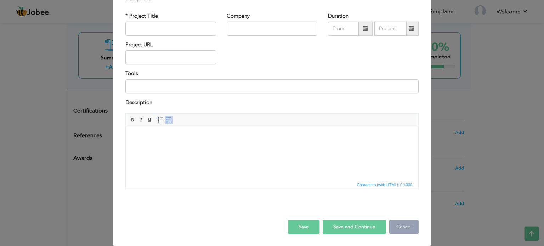
click at [395, 223] on button "Cancel" at bounding box center [403, 227] width 29 height 14
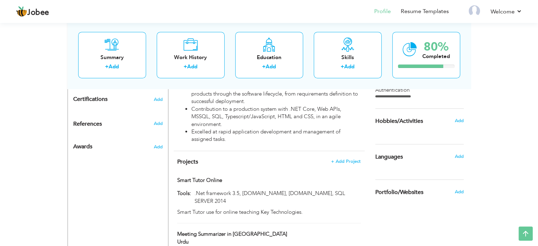
scroll to position [324, 0]
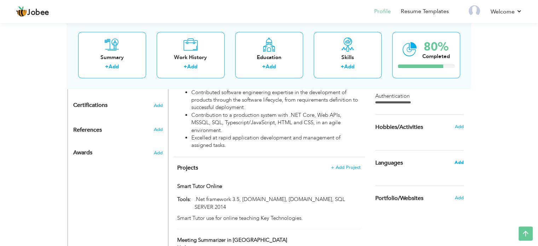
click at [461, 161] on span "Add" at bounding box center [458, 162] width 9 height 6
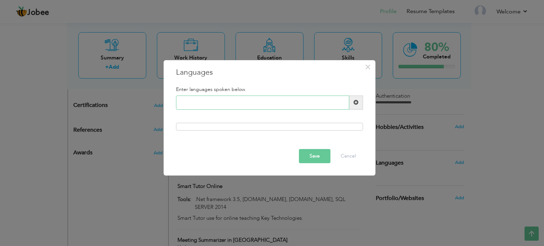
click at [225, 102] on input "text" at bounding box center [262, 103] width 173 height 14
type input "English"
click at [302, 153] on button "Save" at bounding box center [315, 156] width 32 height 14
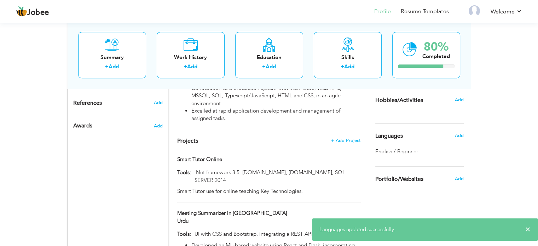
scroll to position [353, 0]
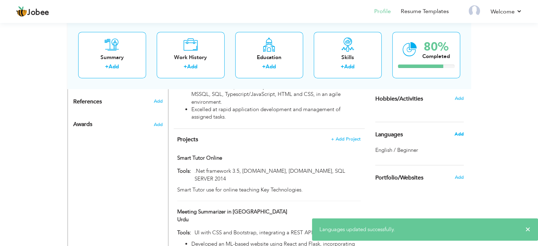
click at [459, 132] on span "Add" at bounding box center [458, 134] width 9 height 6
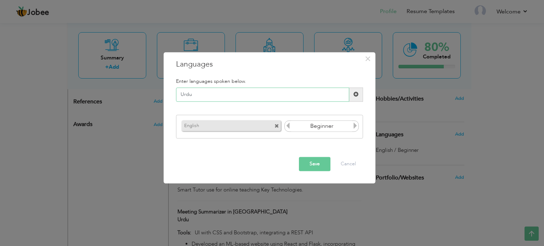
type input "Urdu"
click at [356, 122] on span at bounding box center [355, 126] width 6 height 9
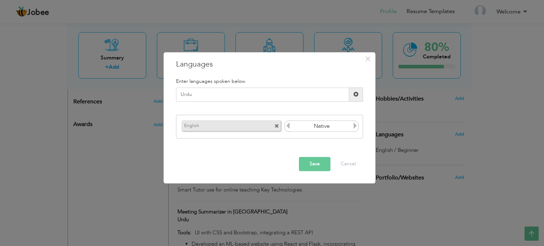
click at [322, 163] on button "Save" at bounding box center [315, 164] width 32 height 14
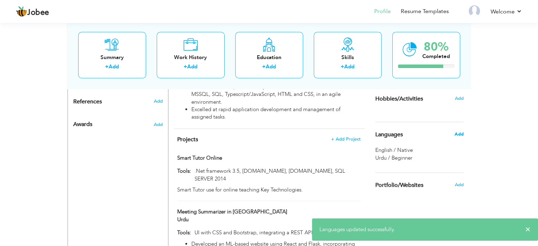
click at [457, 134] on span "Add" at bounding box center [458, 134] width 9 height 6
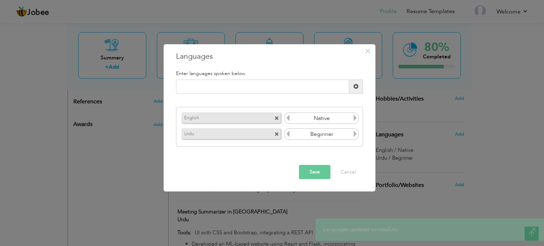
click at [354, 132] on icon at bounding box center [355, 134] width 6 height 6
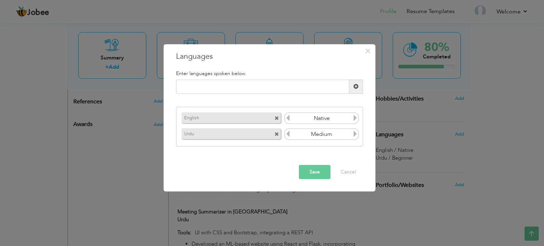
click at [354, 132] on icon at bounding box center [355, 134] width 6 height 6
click at [320, 170] on button "Save" at bounding box center [315, 172] width 32 height 14
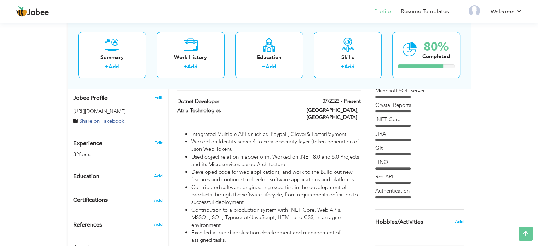
scroll to position [230, 0]
click at [158, 172] on span "Add" at bounding box center [157, 175] width 9 height 6
radio input "true"
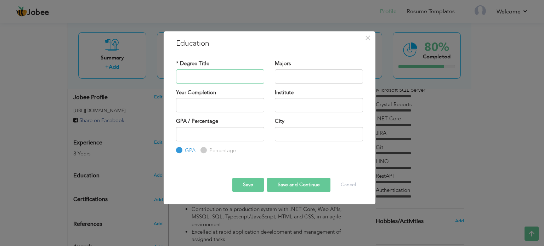
click at [228, 75] on input "text" at bounding box center [220, 76] width 88 height 14
type input "[PERSON_NAME][GEOGRAPHIC_DATA]"
click at [328, 80] on input "text" at bounding box center [319, 76] width 88 height 14
click at [288, 81] on input "BS (Computer Science)" at bounding box center [319, 76] width 88 height 14
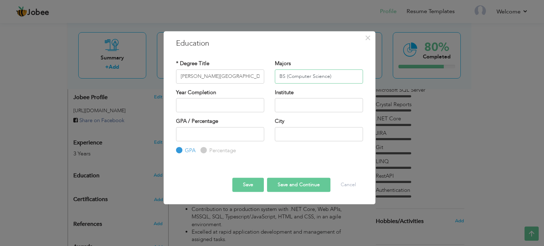
click at [288, 81] on input "BS (Computer Science)" at bounding box center [319, 76] width 88 height 14
type input "BS (Computer Science)"
click at [184, 78] on input "[PERSON_NAME][GEOGRAPHIC_DATA]" at bounding box center [220, 76] width 88 height 14
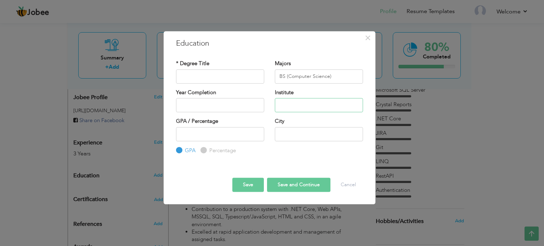
click at [281, 103] on input "text" at bounding box center [319, 105] width 88 height 14
paste input "[PERSON_NAME][GEOGRAPHIC_DATA]"
type input "[PERSON_NAME][GEOGRAPHIC_DATA]"
click at [217, 76] on input "text" at bounding box center [220, 76] width 88 height 14
click at [318, 80] on input "BS (Computer Science)" at bounding box center [319, 76] width 88 height 14
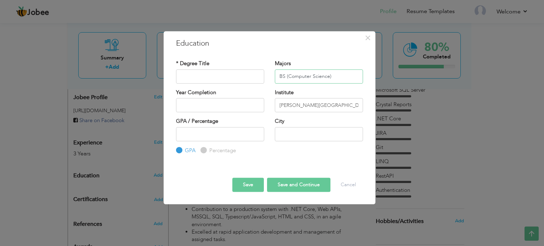
click at [318, 80] on input "BS (Computer Science)" at bounding box center [319, 76] width 88 height 14
click at [205, 74] on input "text" at bounding box center [220, 76] width 88 height 14
paste input "BS (Computer Science)"
type input "BS (Computer Science)"
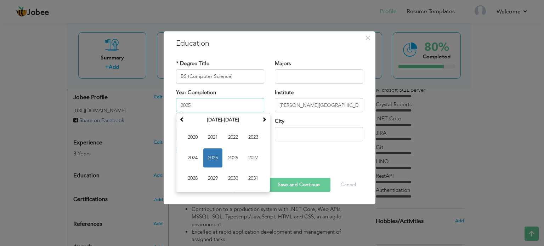
click at [207, 107] on input "2025" at bounding box center [220, 105] width 88 height 14
type input "2021"
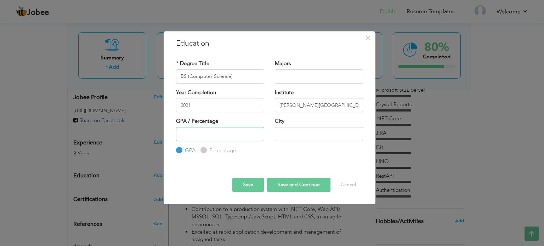
click at [213, 137] on input "number" at bounding box center [220, 134] width 88 height 14
click at [283, 137] on input "text" at bounding box center [319, 134] width 88 height 14
type input "[GEOGRAPHIC_DATA]"
click at [276, 183] on button "Save and Continue" at bounding box center [298, 185] width 63 height 14
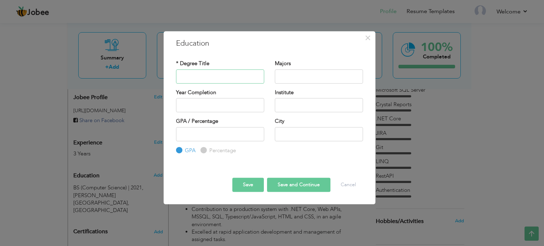
click at [236, 74] on input "text" at bounding box center [220, 76] width 88 height 14
click at [140, 180] on div "× Education * Degree Title Majors Year Completion Institute GPA" at bounding box center [272, 123] width 544 height 246
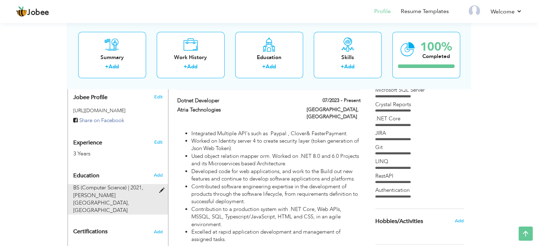
click at [161, 188] on span at bounding box center [163, 190] width 9 height 5
type input "BS (Computer Science)"
type input "2021"
type input "[PERSON_NAME][GEOGRAPHIC_DATA]"
type input "[GEOGRAPHIC_DATA]"
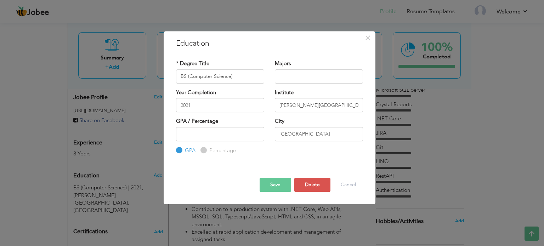
click at [281, 166] on div at bounding box center [269, 166] width 197 height 2
click at [104, 209] on div "× Education * Degree Title BS (Computer Science) Majors 2021 GPA" at bounding box center [272, 123] width 544 height 246
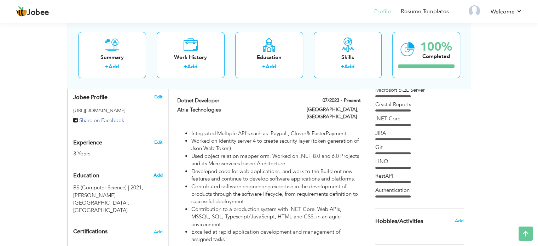
click at [158, 172] on span "Add" at bounding box center [157, 175] width 9 height 6
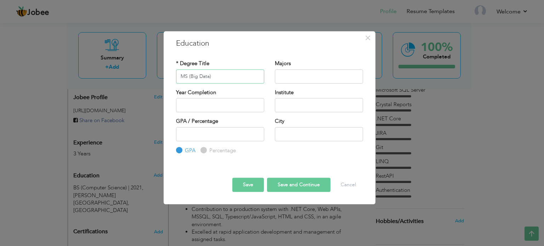
click at [194, 77] on input "MS (Big Data)" at bounding box center [220, 76] width 88 height 14
type input "MS (Data Science)"
click at [289, 76] on input "text" at bounding box center [319, 76] width 88 height 14
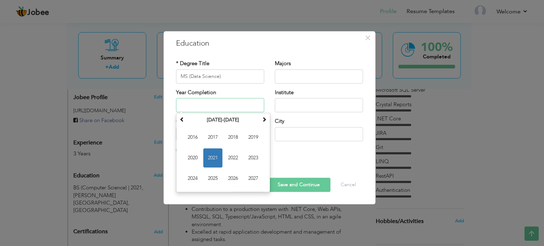
click at [239, 102] on input "text" at bounding box center [220, 105] width 88 height 14
click at [205, 175] on span "2025" at bounding box center [212, 178] width 19 height 19
type input "2025"
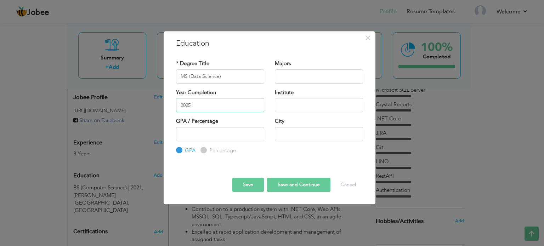
click at [222, 104] on input "2025" at bounding box center [220, 105] width 88 height 14
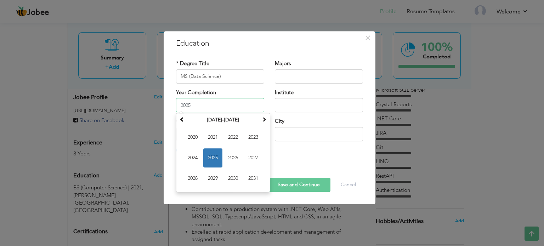
click at [222, 104] on input "2025" at bounding box center [220, 105] width 88 height 14
type input "C"
type input "2025"
click at [224, 104] on input "2025" at bounding box center [220, 105] width 88 height 14
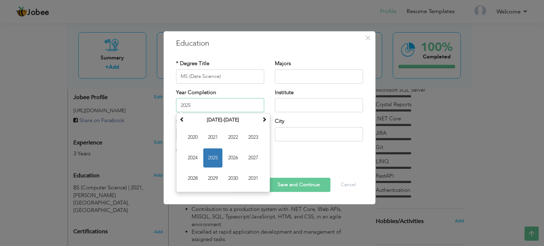
click at [224, 104] on input "2025" at bounding box center [220, 105] width 88 height 14
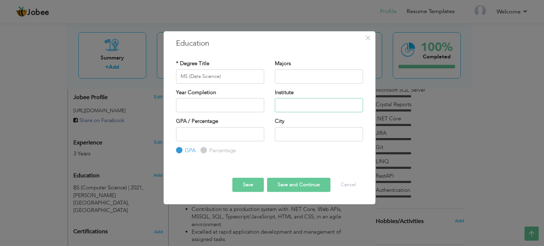
click at [296, 103] on input "text" at bounding box center [319, 105] width 88 height 14
click at [418, 73] on div "× Education * Degree Title MS (Data Science) Majors Institute GPA" at bounding box center [272, 123] width 544 height 246
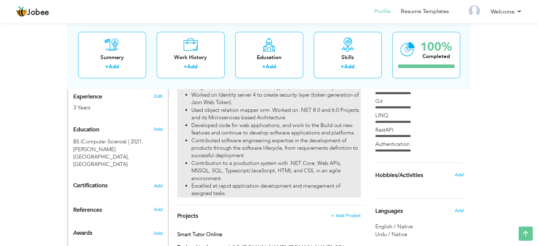
scroll to position [260, 0]
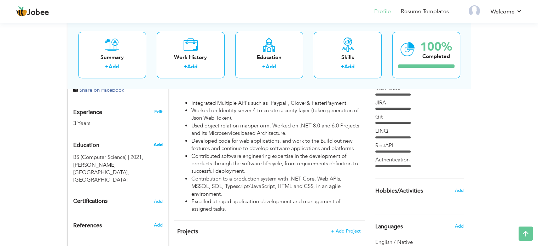
click at [162, 142] on span "Add" at bounding box center [157, 145] width 9 height 6
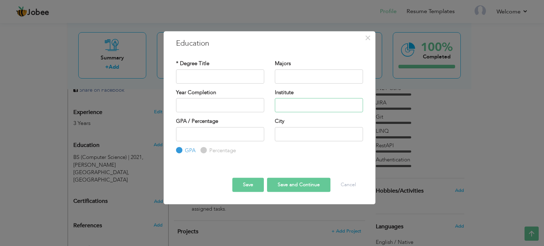
click at [293, 105] on input "text" at bounding box center [319, 105] width 88 height 14
paste input "SZABIST University Karachi"
type input "[GEOGRAPHIC_DATA]"
click at [302, 134] on input "text" at bounding box center [319, 134] width 88 height 14
type input "[GEOGRAPHIC_DATA]"
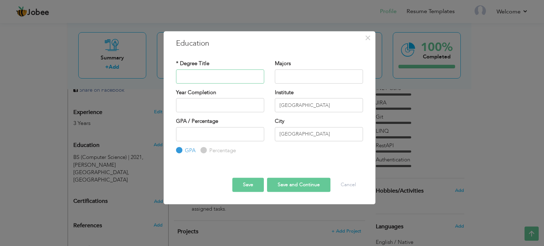
click at [181, 75] on input "text" at bounding box center [220, 76] width 88 height 14
type input "MS (Data Science)"
click at [277, 188] on button "Save and Continue" at bounding box center [298, 185] width 63 height 14
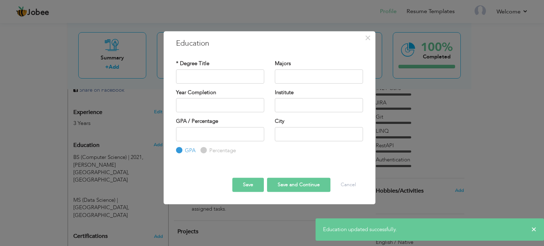
click at [50, 168] on div "× Education * Degree Title Majors Year Completion Institute GPA" at bounding box center [272, 123] width 544 height 246
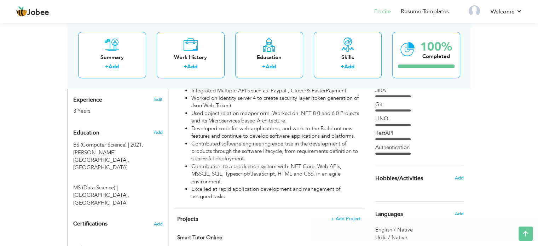
scroll to position [275, 0]
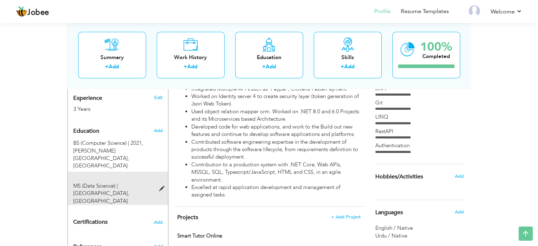
click at [161, 186] on span at bounding box center [163, 188] width 9 height 5
type input "MS (Data Science)"
type input "[GEOGRAPHIC_DATA]"
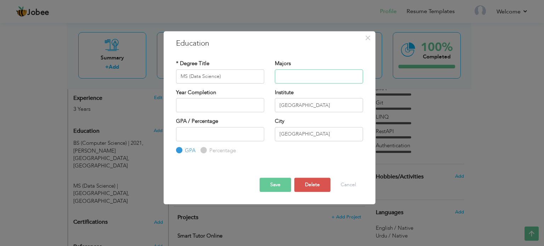
click at [313, 79] on input "text" at bounding box center [319, 76] width 88 height 14
paste input "continuous"
type input "contin.."
click at [283, 183] on button "Save" at bounding box center [275, 185] width 32 height 14
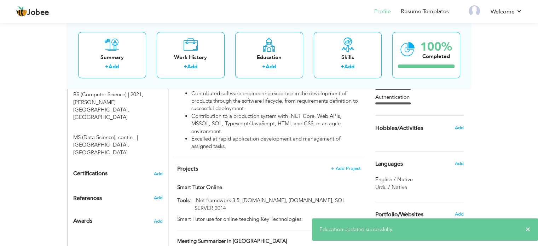
scroll to position [328, 0]
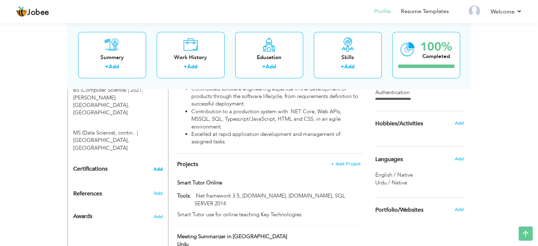
click at [156, 167] on span "Add" at bounding box center [158, 169] width 9 height 5
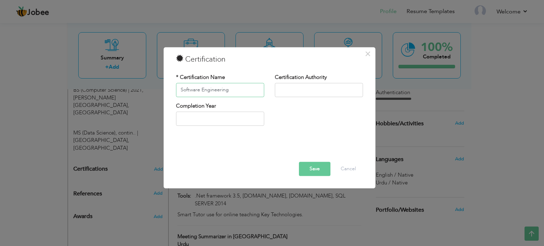
type input "Software Engineering"
click at [286, 88] on input "text" at bounding box center [319, 90] width 88 height 14
click at [295, 92] on input "NED" at bounding box center [319, 90] width 88 height 14
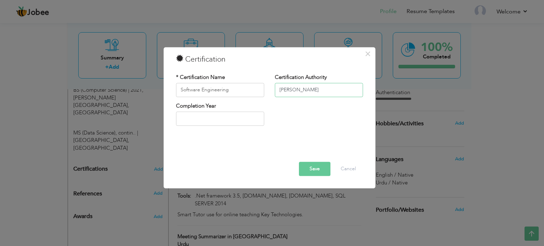
paste input "ned academy"
click at [284, 91] on input "ned academy" at bounding box center [319, 90] width 88 height 14
click at [280, 92] on input "[PERSON_NAME] Academy" at bounding box center [319, 90] width 88 height 14
type input "[PERSON_NAME] Academy"
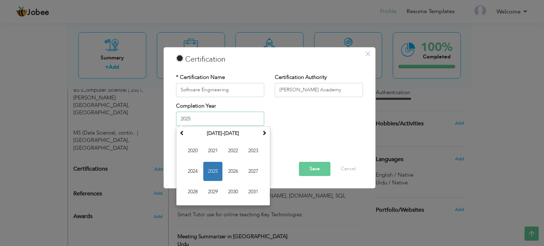
click at [204, 120] on input "2025" at bounding box center [220, 119] width 88 height 14
type input "2020"
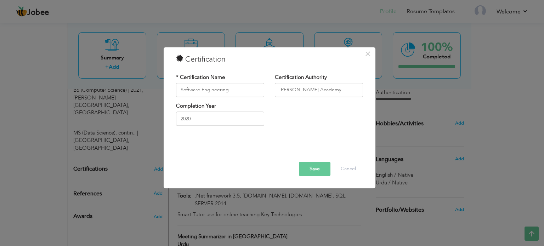
click at [320, 165] on button "Save" at bounding box center [315, 169] width 32 height 14
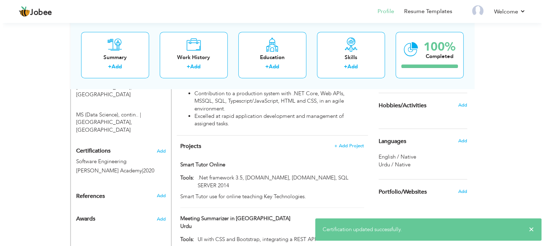
scroll to position [347, 0]
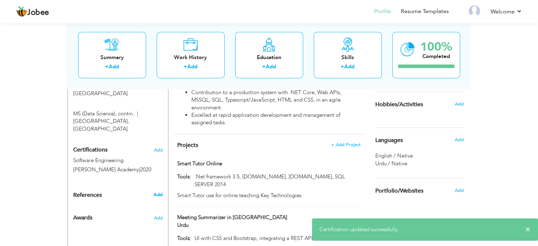
click at [154, 191] on span "Add" at bounding box center [157, 194] width 9 height 6
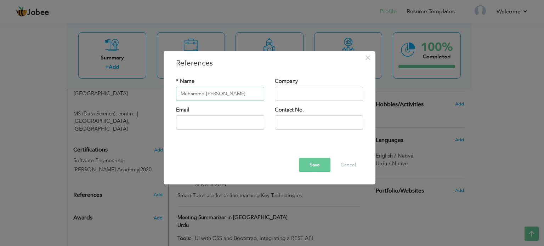
type input "Muhammd [PERSON_NAME]"
click at [302, 93] on input "text" at bounding box center [319, 94] width 88 height 14
type input "Atria Technologied"
click at [232, 118] on input "text" at bounding box center [220, 122] width 88 height 14
click at [322, 162] on button "Save" at bounding box center [315, 165] width 32 height 14
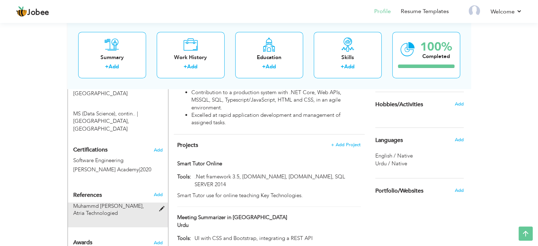
click at [160, 202] on div at bounding box center [164, 204] width 8 height 5
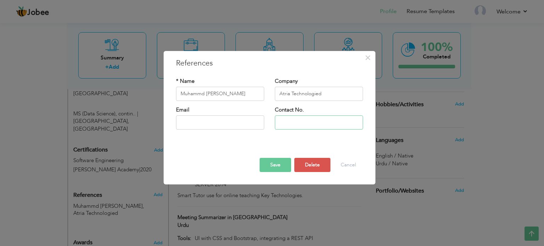
click at [285, 116] on input "text" at bounding box center [319, 122] width 88 height 14
paste input "adeelsiddiqui@th"
type input "adeelsiddiqui@th"
click at [250, 120] on input "text" at bounding box center [220, 122] width 88 height 14
paste input "[EMAIL_ADDRESS][DOMAIN_NAME]"
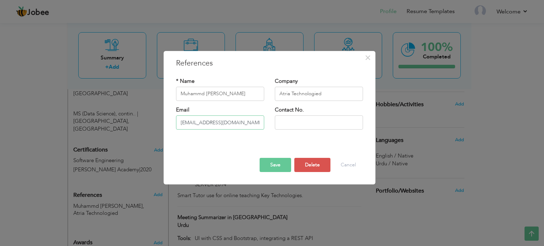
scroll to position [0, 10]
type input "[EMAIL_ADDRESS][DOMAIN_NAME]"
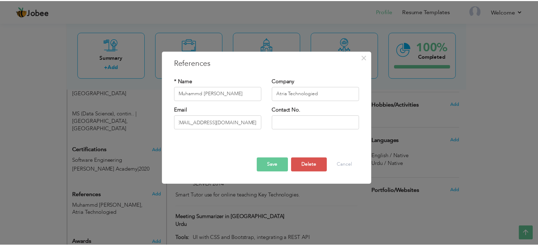
scroll to position [0, 0]
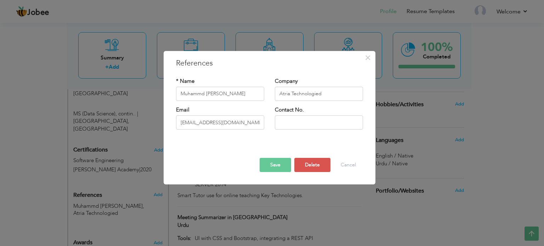
click at [277, 163] on button "Save" at bounding box center [275, 165] width 32 height 14
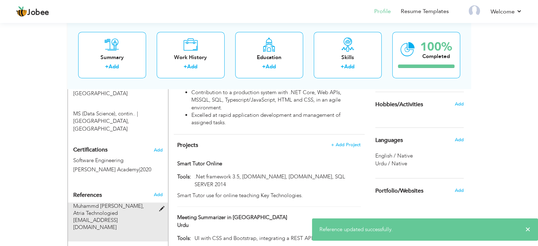
click at [160, 206] on span at bounding box center [163, 208] width 9 height 5
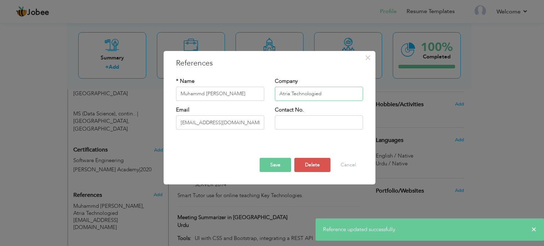
click at [326, 96] on input "Atria Technologied" at bounding box center [319, 94] width 88 height 14
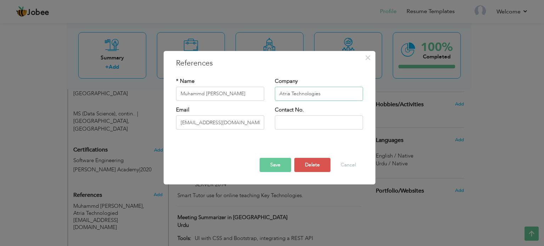
type input "Atria Technologies"
click at [280, 160] on button "Save" at bounding box center [275, 165] width 32 height 14
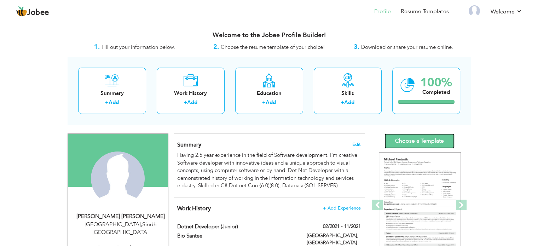
click at [440, 142] on link "Choose a Template" at bounding box center [420, 140] width 70 height 15
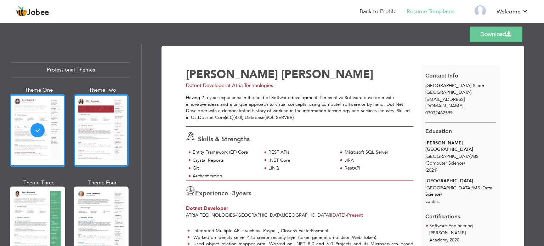
click at [113, 133] on div at bounding box center [101, 130] width 55 height 73
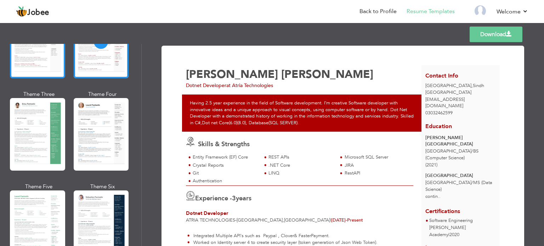
scroll to position [97, 0]
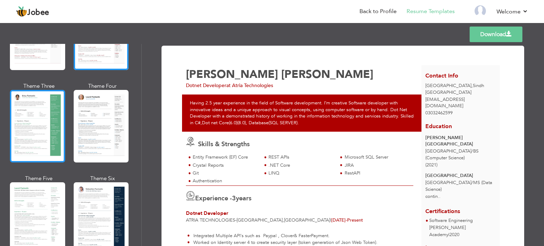
click at [42, 127] on div at bounding box center [37, 126] width 55 height 73
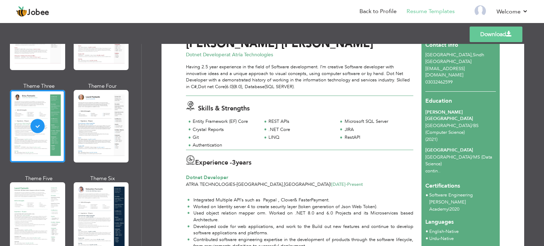
scroll to position [0, 0]
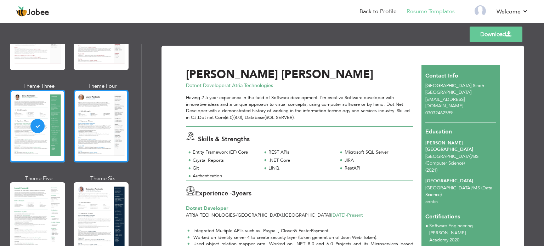
click at [100, 153] on div at bounding box center [101, 126] width 55 height 73
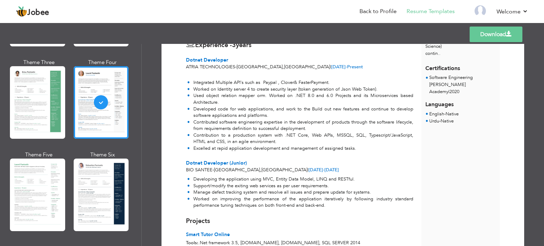
scroll to position [156, 0]
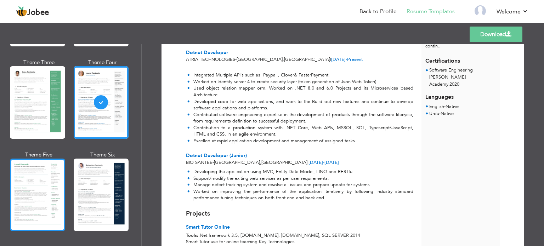
click at [46, 205] on div at bounding box center [37, 195] width 55 height 73
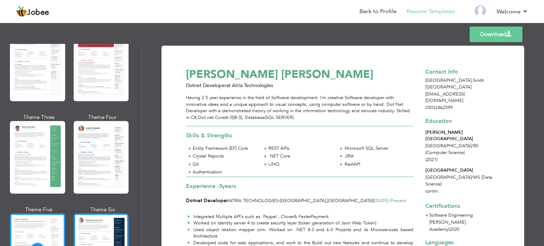
scroll to position [0, 0]
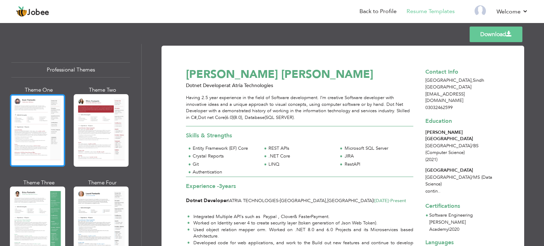
click at [55, 143] on div at bounding box center [37, 130] width 55 height 73
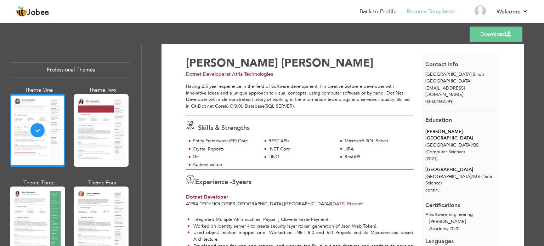
scroll to position [9, 0]
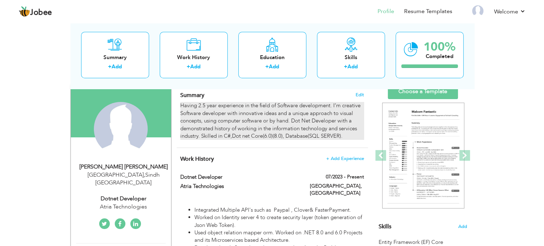
scroll to position [52, 0]
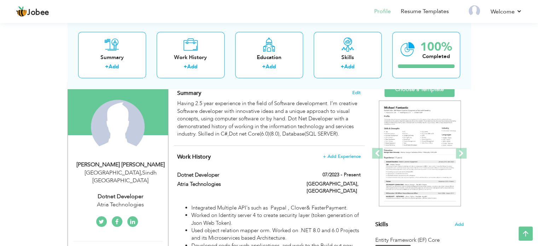
click at [131, 201] on div "Atria Technologies" at bounding box center [120, 205] width 95 height 8
type input "[PERSON_NAME]"
type input "03032462599"
select select "number:166"
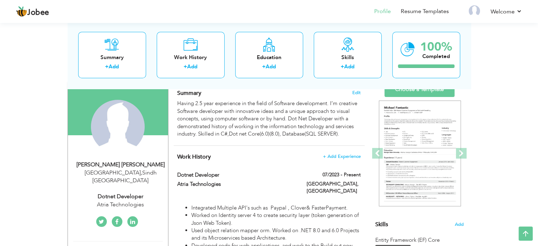
type input "Sindh"
type input "[GEOGRAPHIC_DATA]"
select select "number:5"
type input "Atria Technologies"
type input "Dotnet Developer"
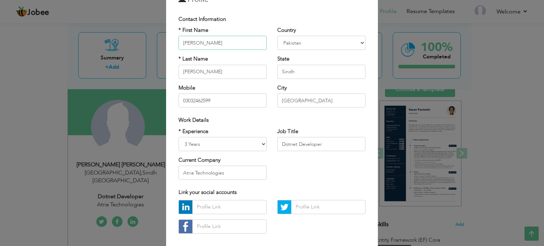
scroll to position [48, 0]
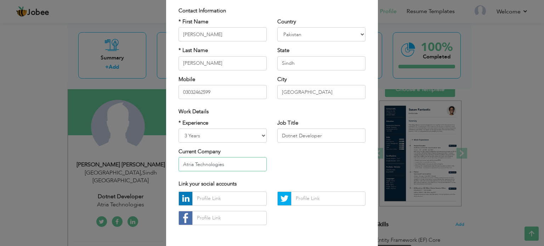
click at [244, 162] on input "Atria Technologies" at bounding box center [222, 164] width 88 height 14
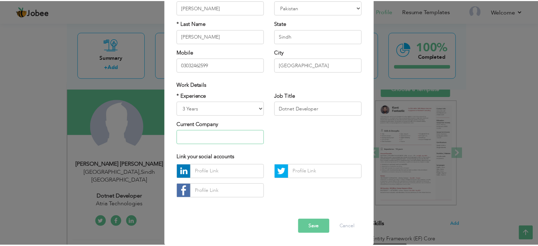
scroll to position [75, 0]
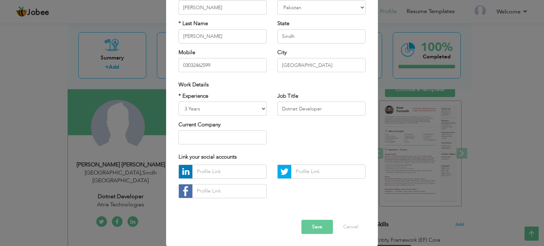
click at [309, 225] on button "Save" at bounding box center [317, 227] width 32 height 14
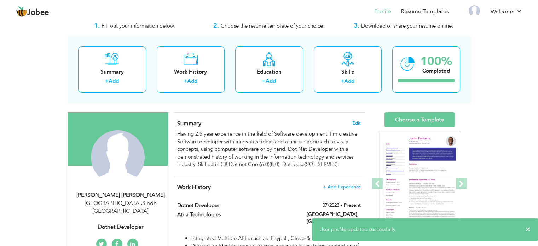
scroll to position [19, 0]
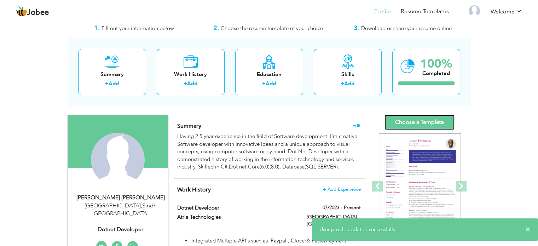
click at [406, 115] on link "Choose a Template" at bounding box center [420, 122] width 70 height 15
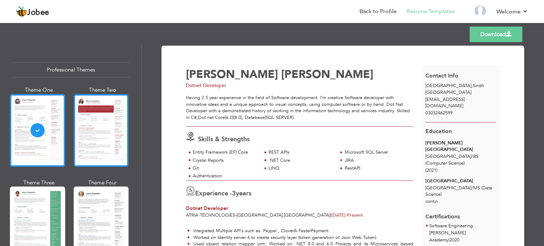
click at [109, 119] on div at bounding box center [101, 130] width 55 height 73
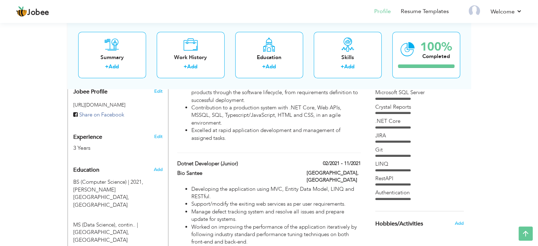
scroll to position [229, 0]
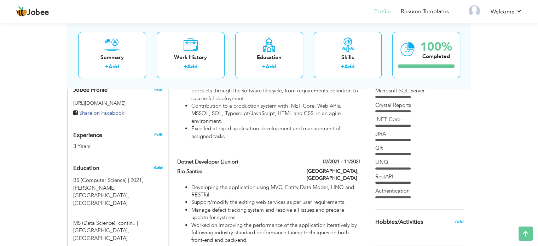
click at [156, 165] on span "Add" at bounding box center [157, 168] width 9 height 6
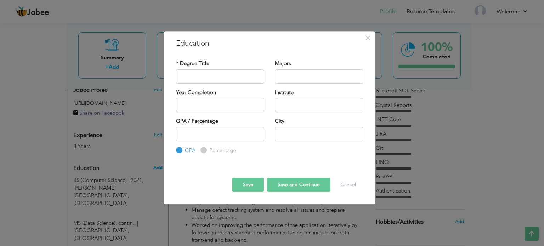
click at [156, 158] on div "× Education * Degree Title Majors Year Completion Institute GPA" at bounding box center [272, 123] width 544 height 246
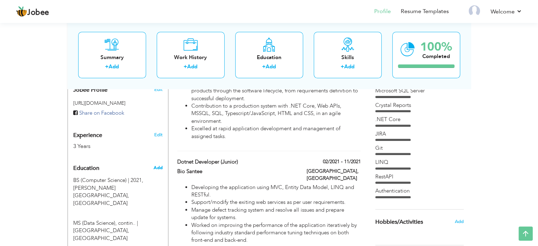
click at [156, 165] on span "Add" at bounding box center [157, 168] width 9 height 6
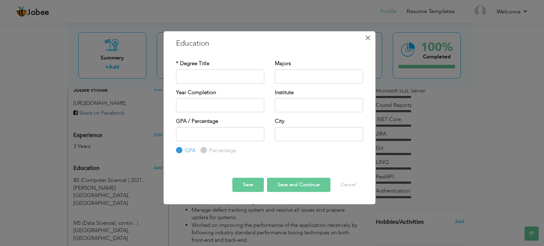
click at [364, 35] on button "×" at bounding box center [367, 37] width 11 height 11
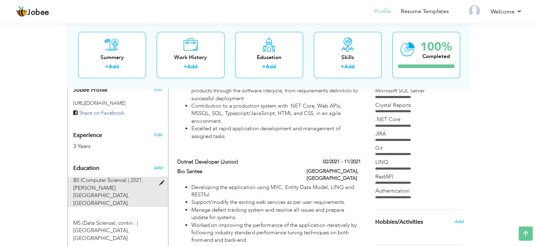
drag, startPoint x: 85, startPoint y: 199, endPoint x: 94, endPoint y: 168, distance: 32.2
click at [94, 168] on div "Education Add BS (Computer Science) | 2021, Nazeer Hussain University, Karachi …" at bounding box center [118, 201] width 90 height 81
click at [119, 184] on span "Nazeer Hussain University, Karachi" at bounding box center [101, 195] width 56 height 22
type input "BS (Computer Science)"
type input "2021"
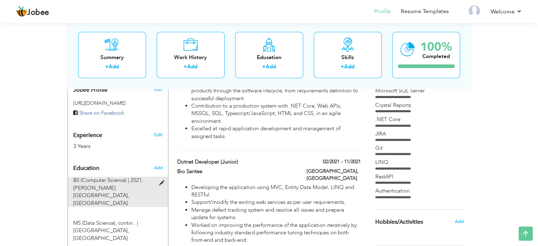
type input "[PERSON_NAME][GEOGRAPHIC_DATA]"
type input "[GEOGRAPHIC_DATA]"
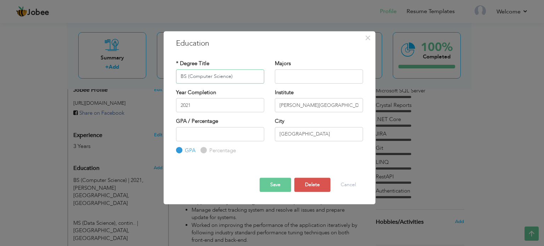
click at [185, 77] on input "BS (Computer Science)" at bounding box center [220, 76] width 88 height 14
type input "MS (Data Science)"
click at [297, 80] on input "text" at bounding box center [319, 76] width 88 height 14
type input "contin.."
click at [289, 103] on input "[PERSON_NAME][GEOGRAPHIC_DATA]" at bounding box center [319, 105] width 88 height 14
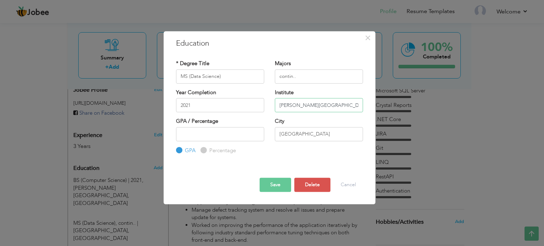
click at [289, 103] on input "[PERSON_NAME][GEOGRAPHIC_DATA]" at bounding box center [319, 105] width 88 height 14
type input "[GEOGRAPHIC_DATA]"
click at [241, 106] on input "2021" at bounding box center [220, 105] width 88 height 14
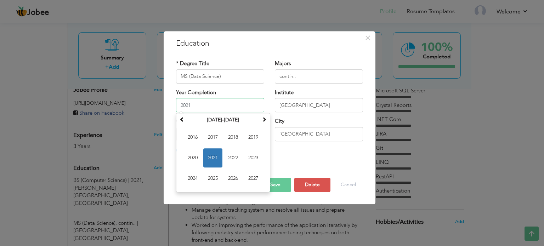
click at [241, 106] on input "2021" at bounding box center [220, 105] width 88 height 14
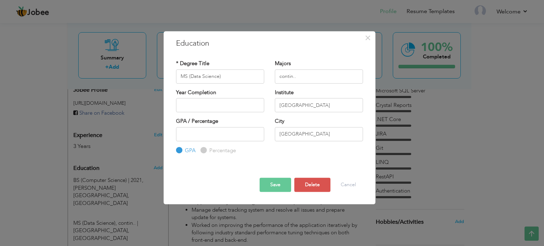
click at [294, 148] on div "GPA / Percentage GPA Percentage City" at bounding box center [269, 136] width 197 height 37
click at [280, 185] on button "Save" at bounding box center [275, 185] width 32 height 14
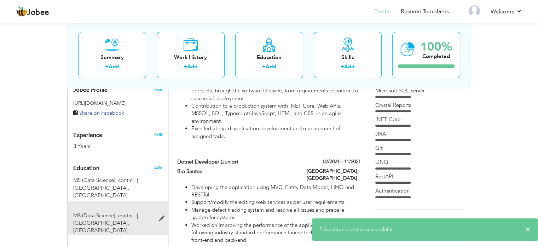
click at [160, 216] on span at bounding box center [163, 218] width 9 height 5
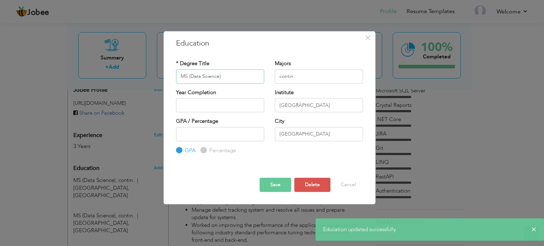
click at [241, 76] on input "MS (Data Science)" at bounding box center [220, 76] width 88 height 14
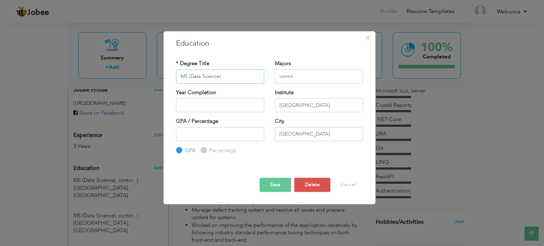
click at [241, 76] on input "MS (Data Science)" at bounding box center [220, 76] width 88 height 14
type input "b"
type input "BS (Computer Science)"
click at [287, 79] on input "contin.." at bounding box center [319, 76] width 88 height 14
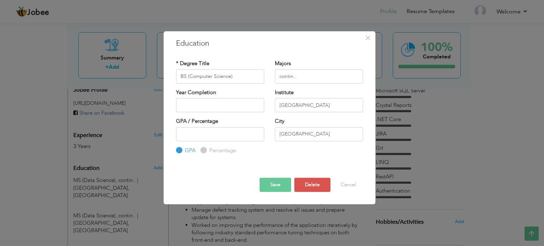
click at [249, 95] on div "Year Completion" at bounding box center [220, 100] width 88 height 23
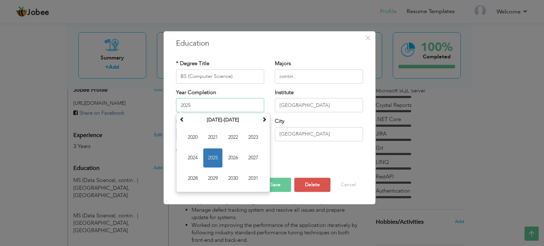
click at [241, 102] on input "2025" at bounding box center [220, 105] width 88 height 14
type input "2021"
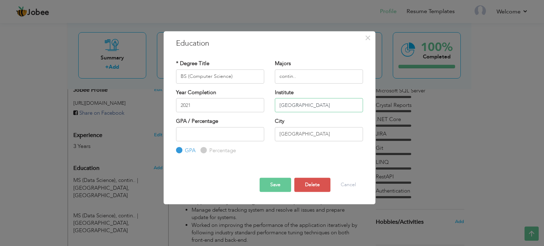
click at [340, 101] on input "[GEOGRAPHIC_DATA]" at bounding box center [319, 105] width 88 height 14
type input "n"
type input "[PERSON_NAME][GEOGRAPHIC_DATA]"
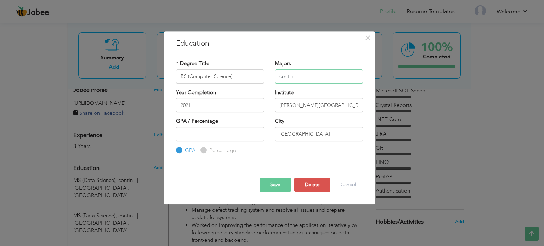
click at [299, 76] on input "contin.." at bounding box center [319, 76] width 88 height 14
click at [268, 184] on button "Save" at bounding box center [275, 185] width 32 height 14
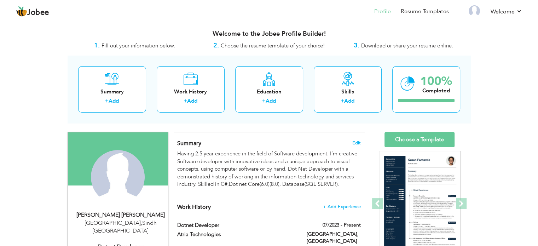
scroll to position [2, 0]
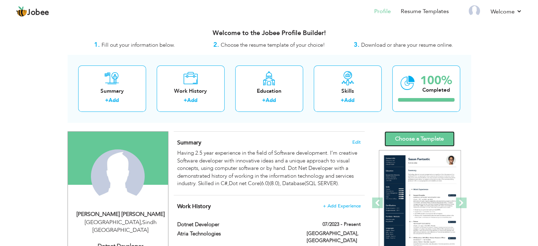
click at [393, 136] on link "Choose a Template" at bounding box center [420, 138] width 70 height 15
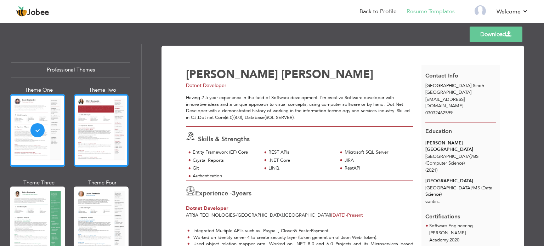
click at [111, 134] on div at bounding box center [101, 130] width 55 height 73
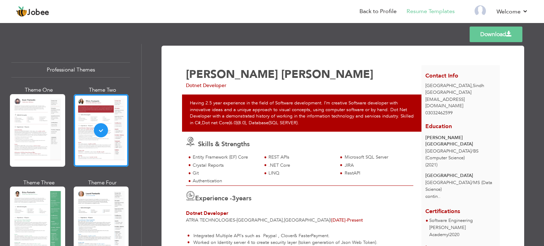
click at [476, 35] on link "Download" at bounding box center [495, 35] width 53 height 16
